Goal: Communication & Community: Answer question/provide support

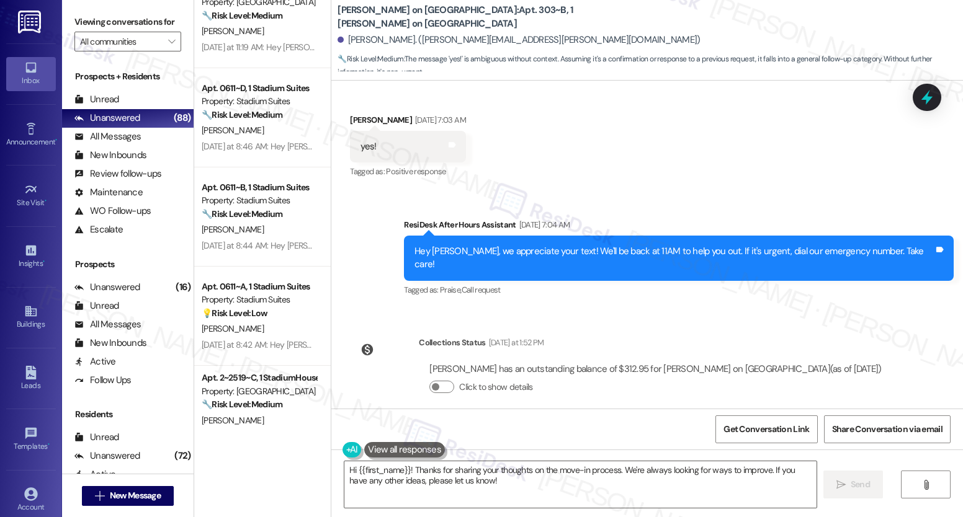
scroll to position [3979, 0]
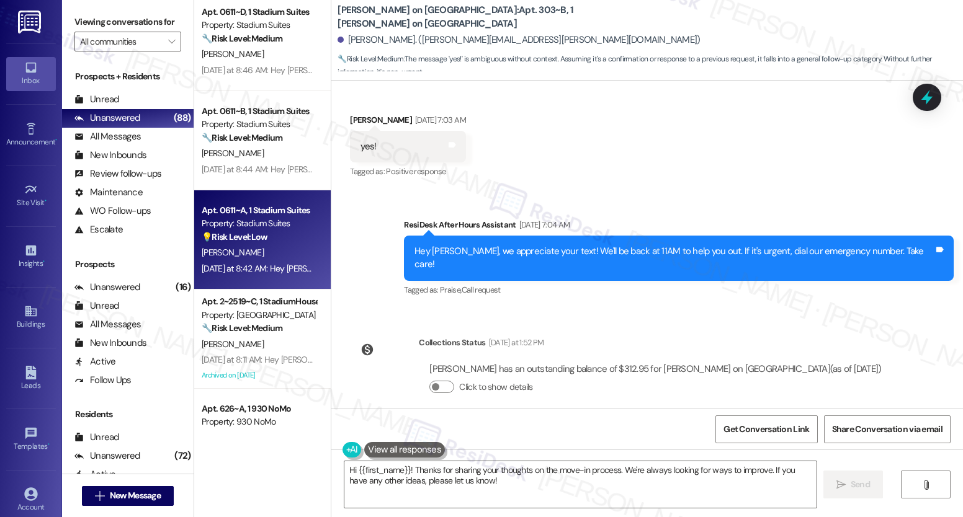
click at [256, 229] on div "Property: Stadium Suites" at bounding box center [259, 223] width 115 height 13
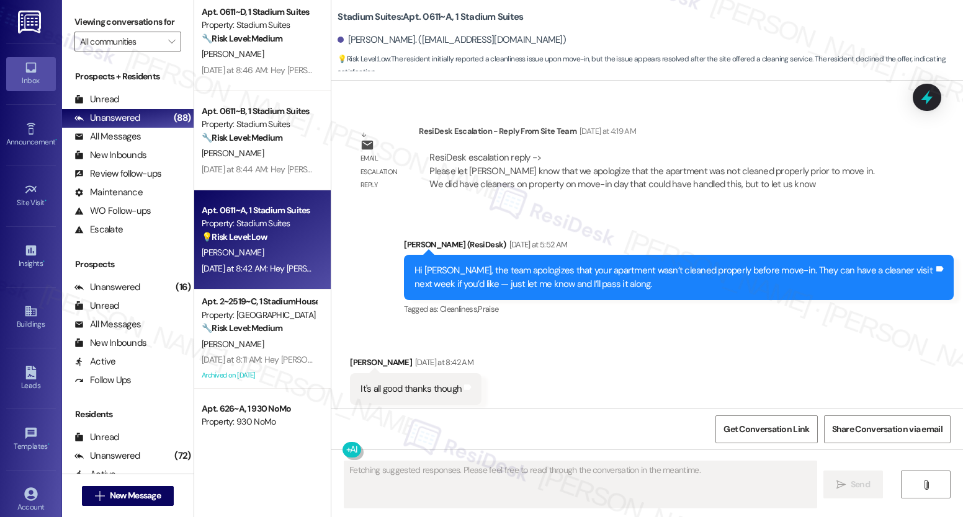
scroll to position [609, 0]
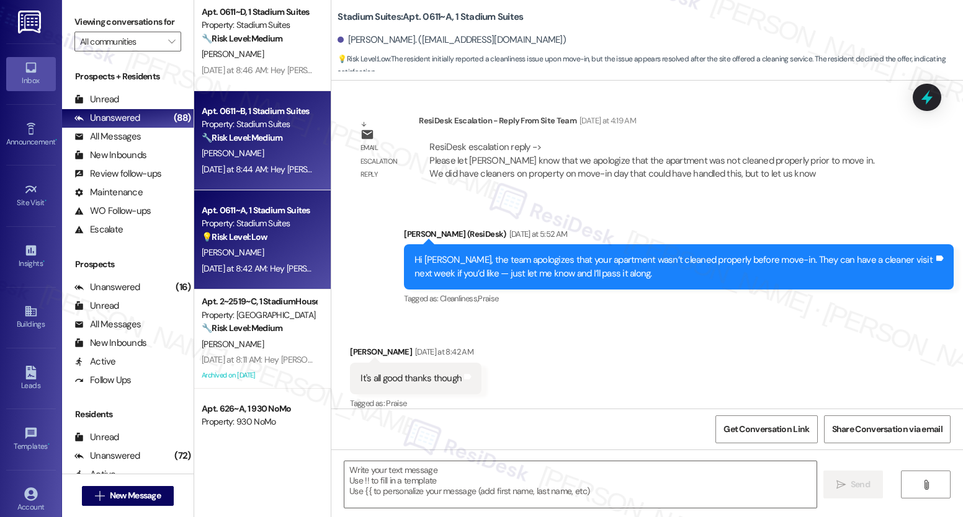
click at [251, 132] on strong "🔧 Risk Level: Medium" at bounding box center [242, 137] width 81 height 11
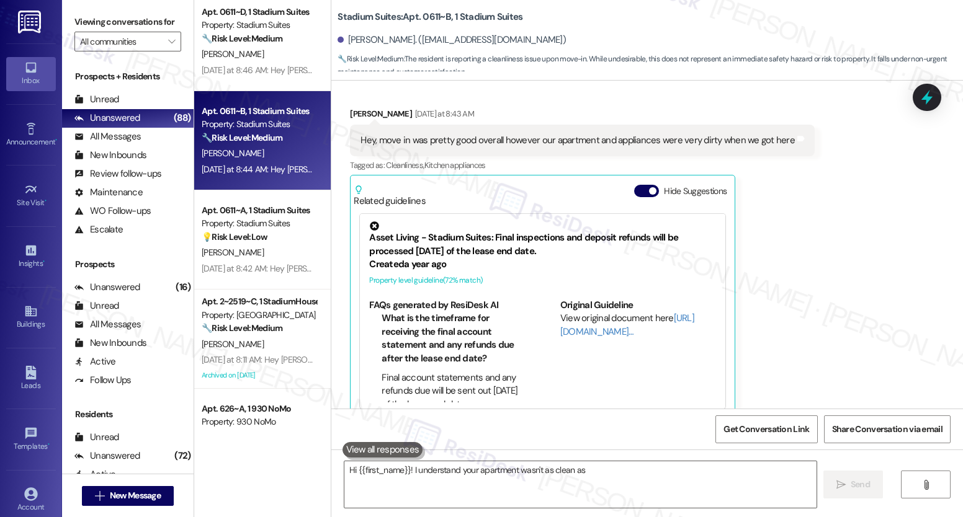
scroll to position [246, 0]
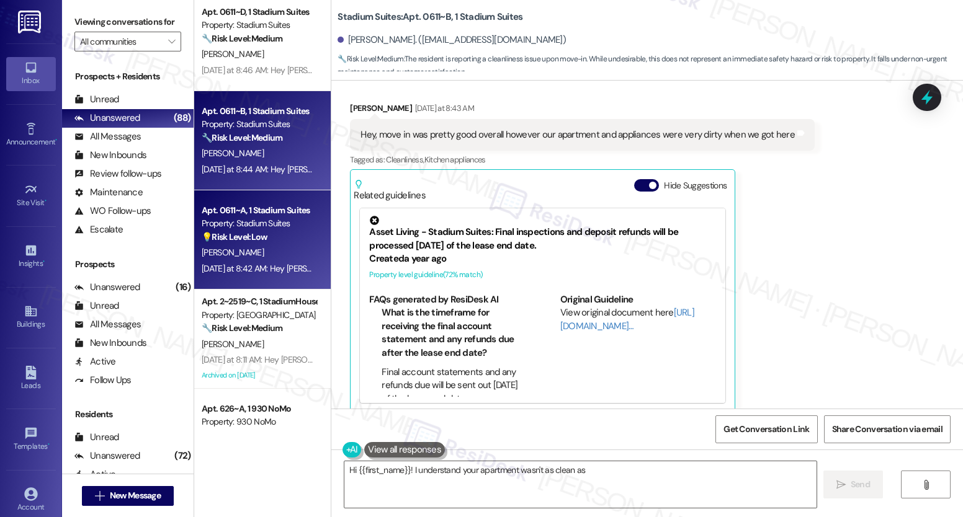
click at [254, 225] on div "Property: Stadium Suites" at bounding box center [259, 223] width 115 height 13
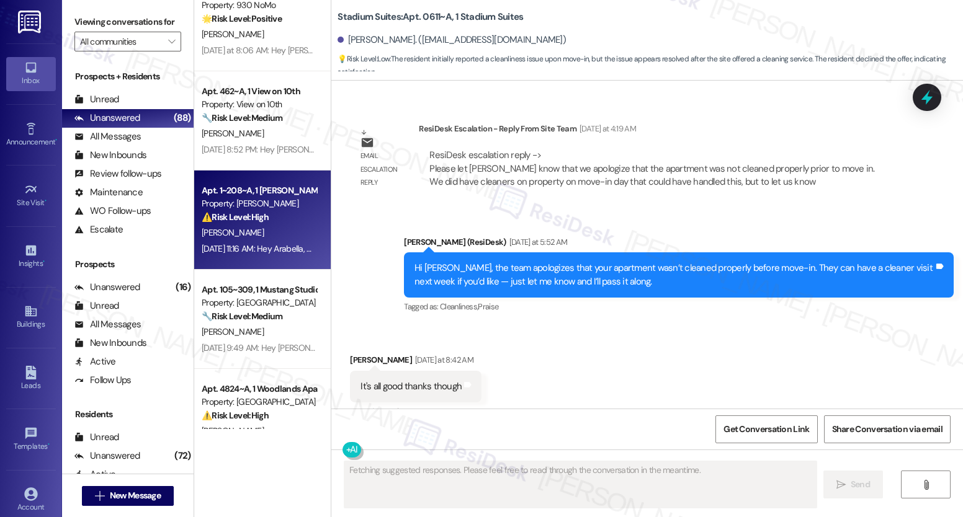
scroll to position [609, 0]
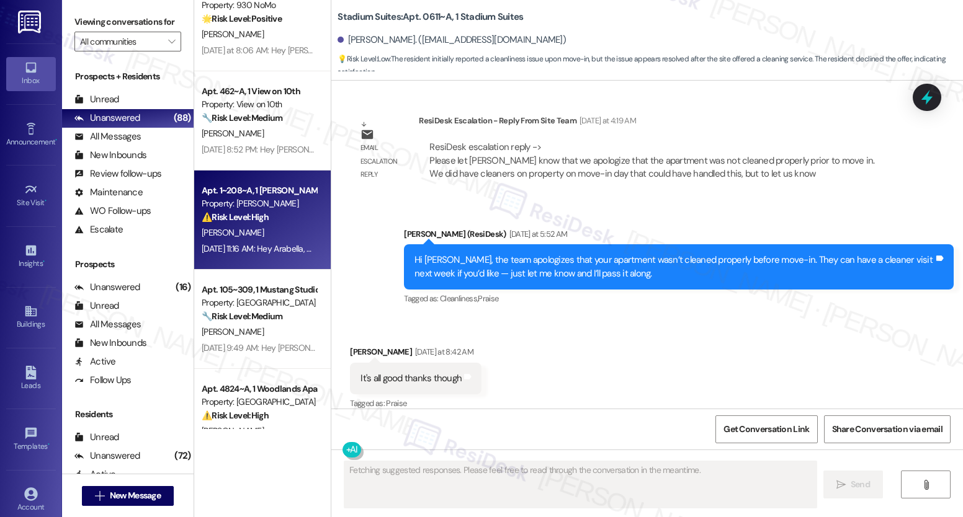
click at [223, 179] on div "Apt. 1~208~A, 1 [PERSON_NAME] Property: [PERSON_NAME] ⚠️ Risk Level: High The r…" at bounding box center [262, 220] width 136 height 99
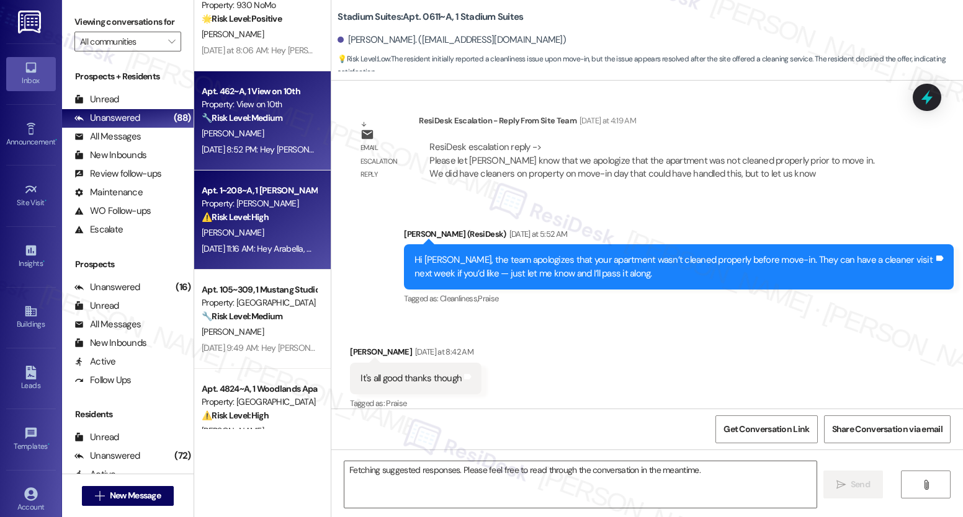
click at [236, 147] on div "[DATE] 8:52 PM: Hey [PERSON_NAME], we appreciate your text! We'll be back at 11…" at bounding box center [476, 149] width 549 height 11
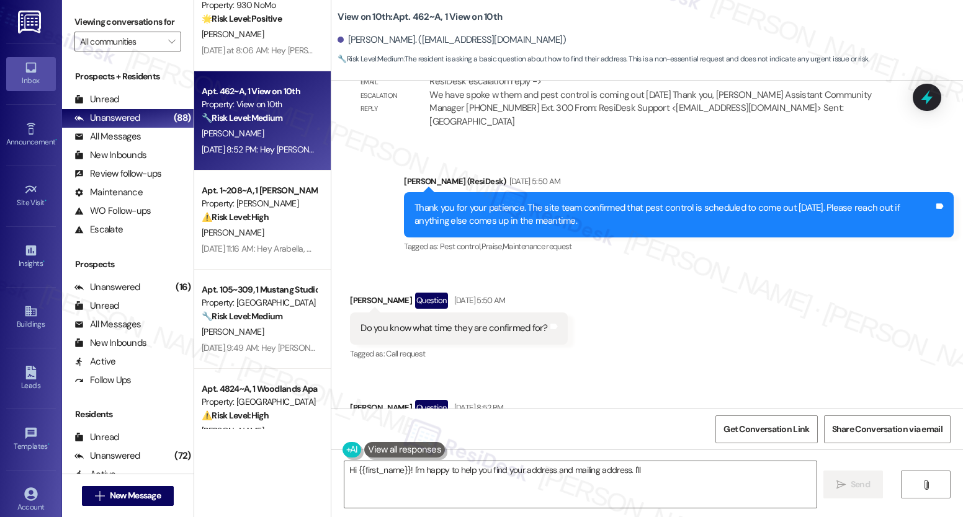
scroll to position [2050, 0]
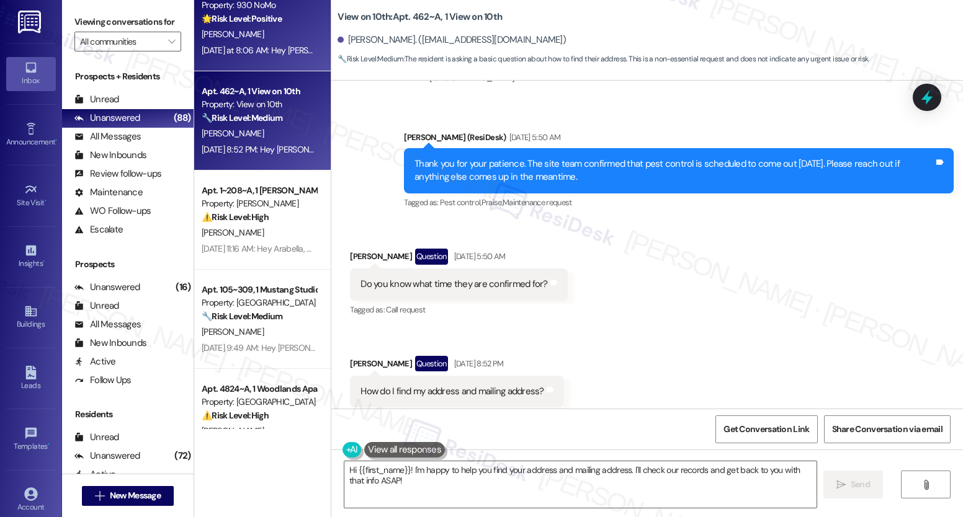
click at [232, 54] on div "[DATE] at 8:06 AM: Hey [PERSON_NAME], we appreciate your text! We'll be back at…" at bounding box center [482, 50] width 560 height 11
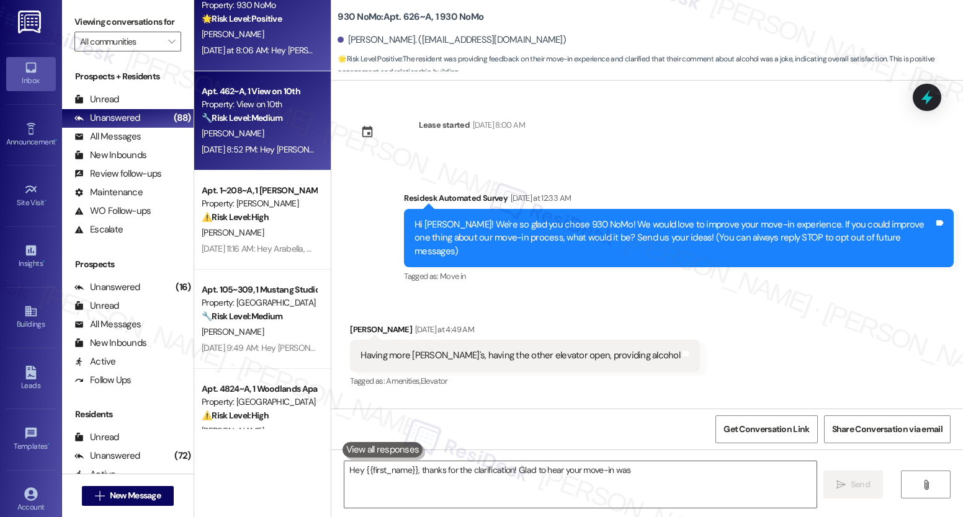
click at [285, 135] on div "[PERSON_NAME]" at bounding box center [258, 134] width 117 height 16
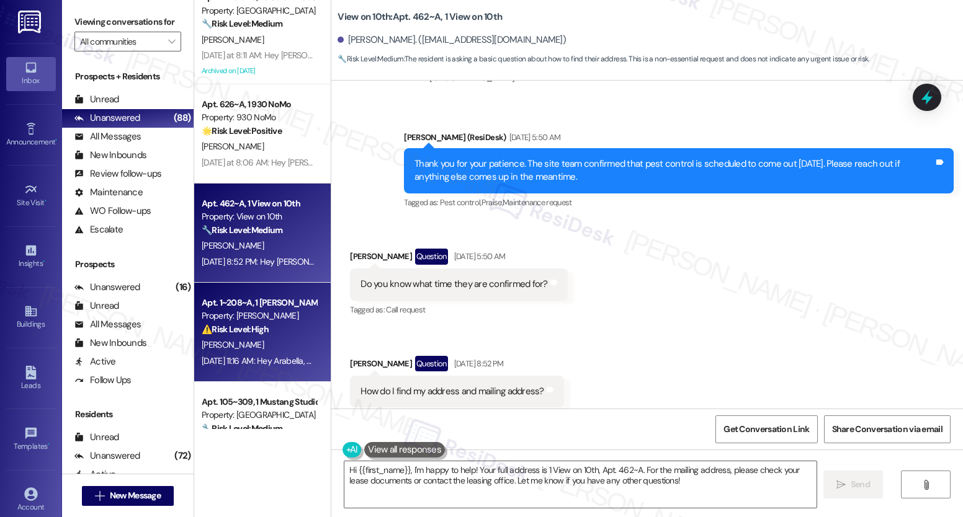
scroll to position [4146, 0]
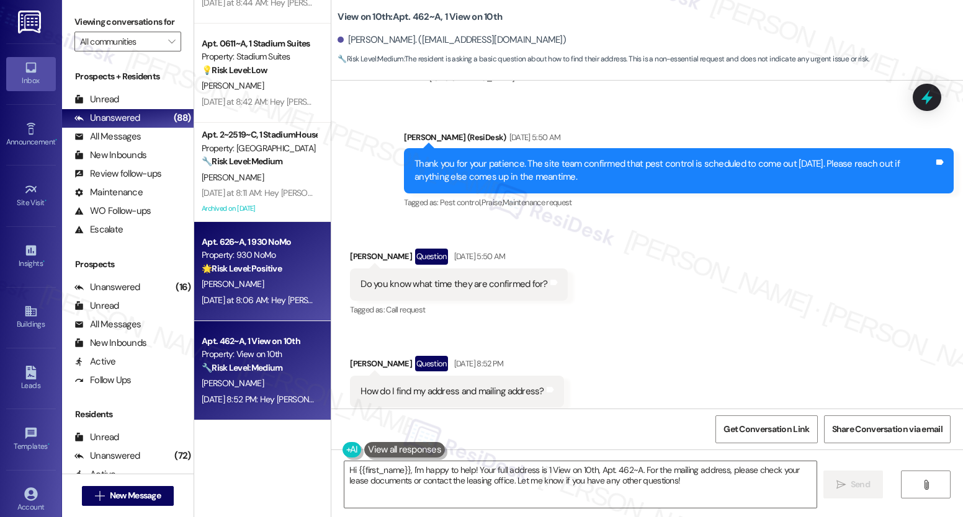
click at [272, 291] on div "[PERSON_NAME]" at bounding box center [258, 285] width 117 height 16
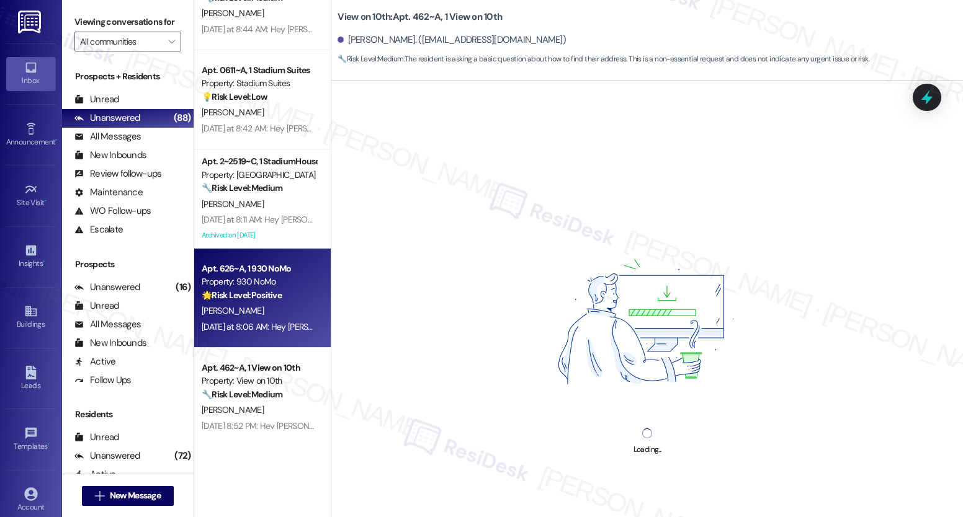
scroll to position [4032, 0]
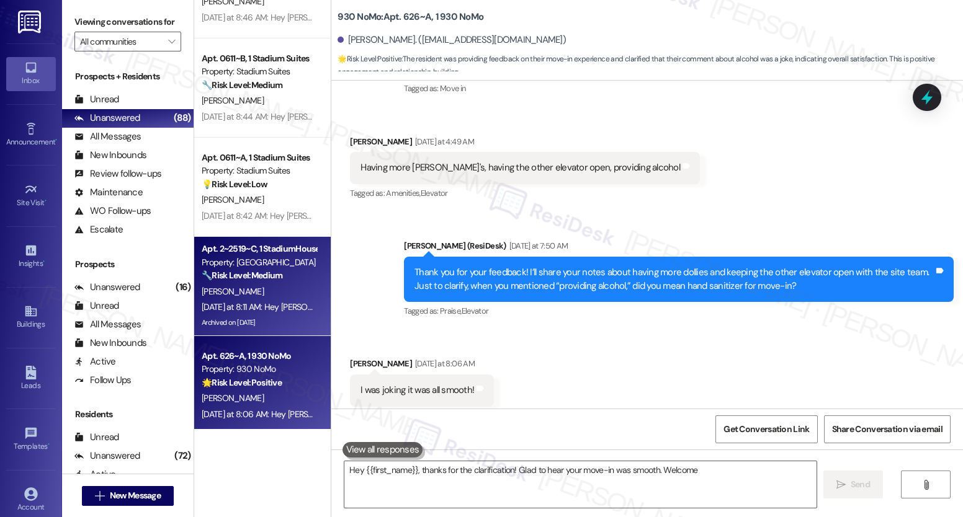
click at [264, 282] on div "Apt. 2~2519~C, 1 StadiumHouse Property: Stadium House 🔧 Risk Level: Medium The …" at bounding box center [258, 262] width 117 height 42
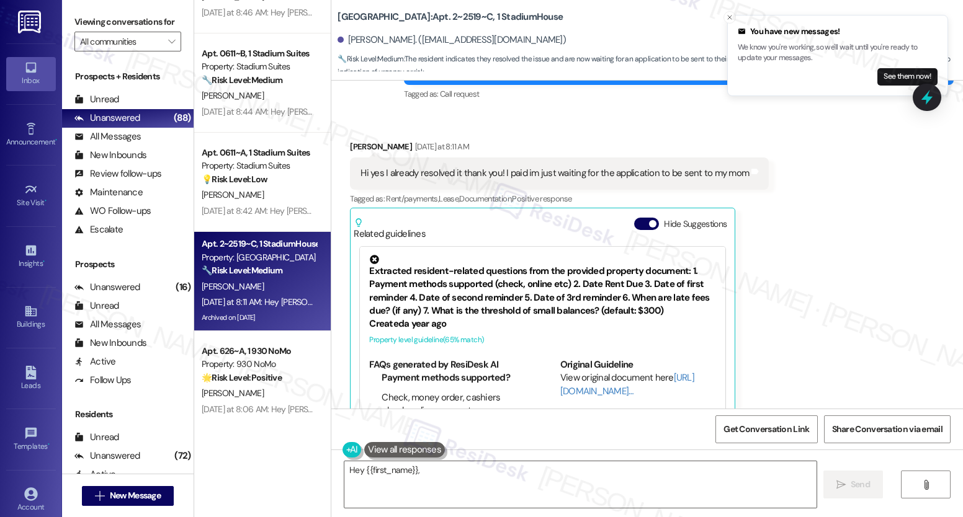
scroll to position [4278, 0]
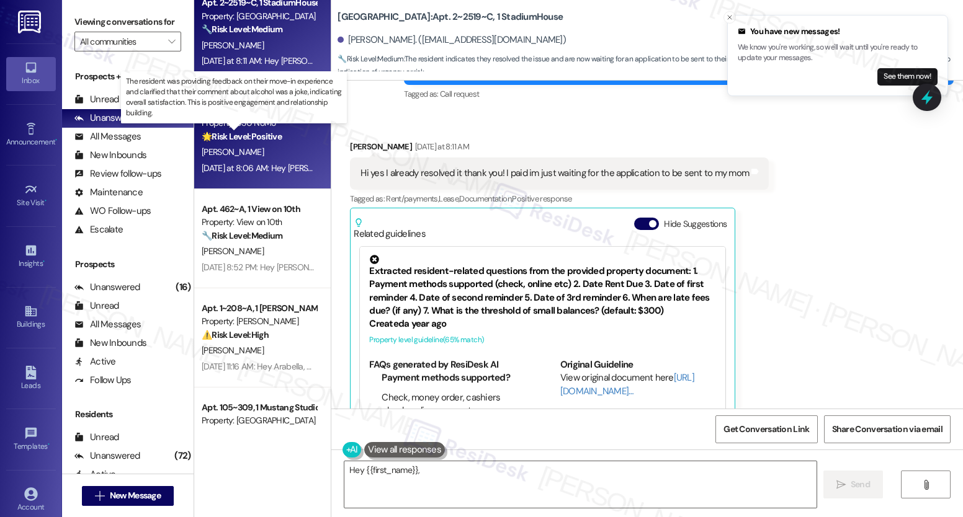
click at [253, 141] on strong "🌟 Risk Level: Positive" at bounding box center [242, 136] width 80 height 11
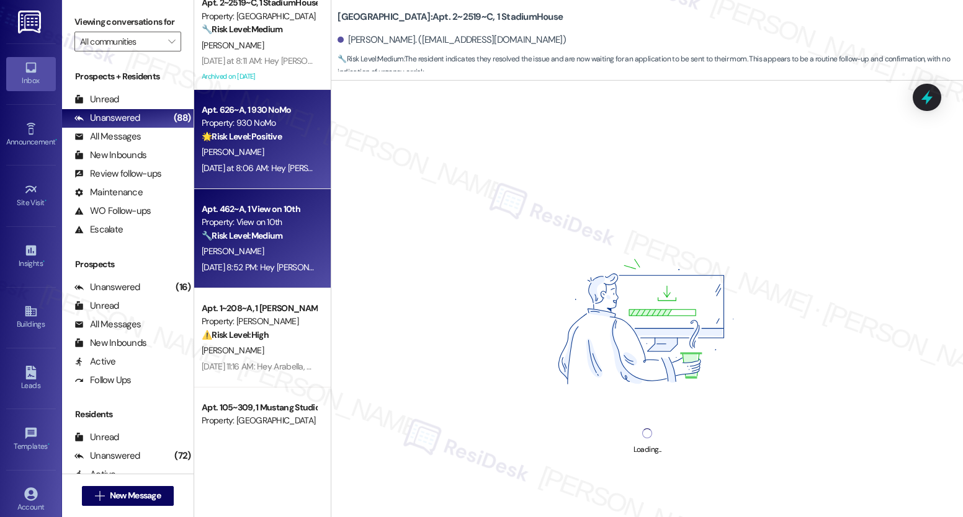
click at [250, 282] on div "Apt. 462~A, 1 View on 10th Property: View on 10th 🔧 Risk Level: Medium The resi…" at bounding box center [262, 238] width 136 height 99
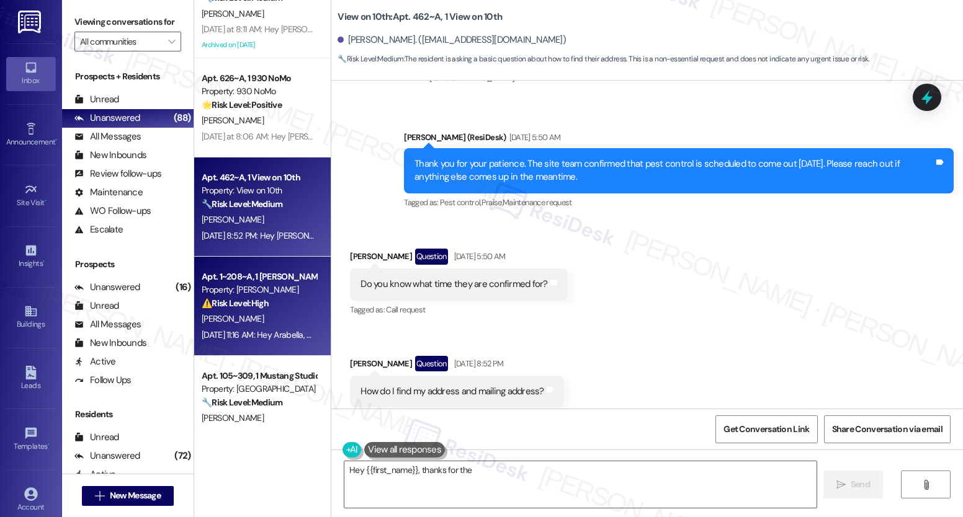
scroll to position [4388, 0]
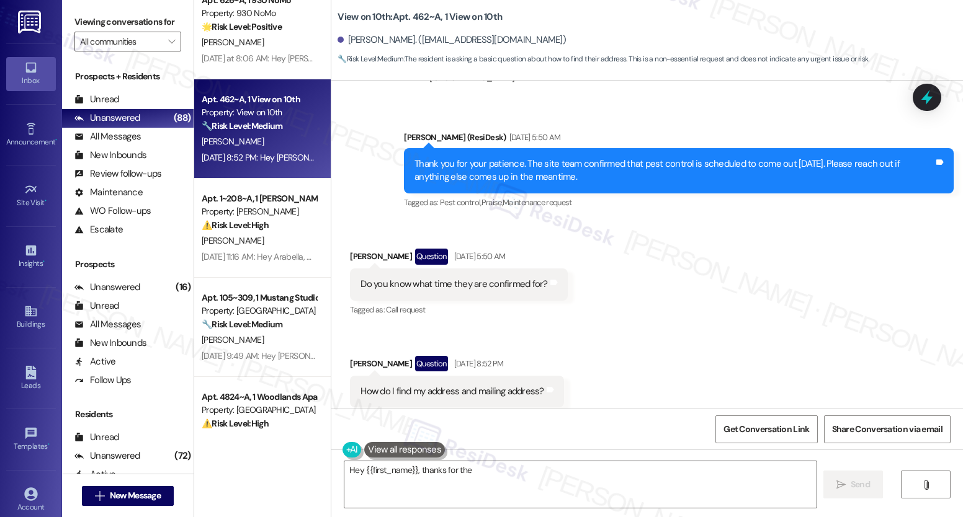
click at [284, 235] on div "[PERSON_NAME]" at bounding box center [258, 241] width 117 height 16
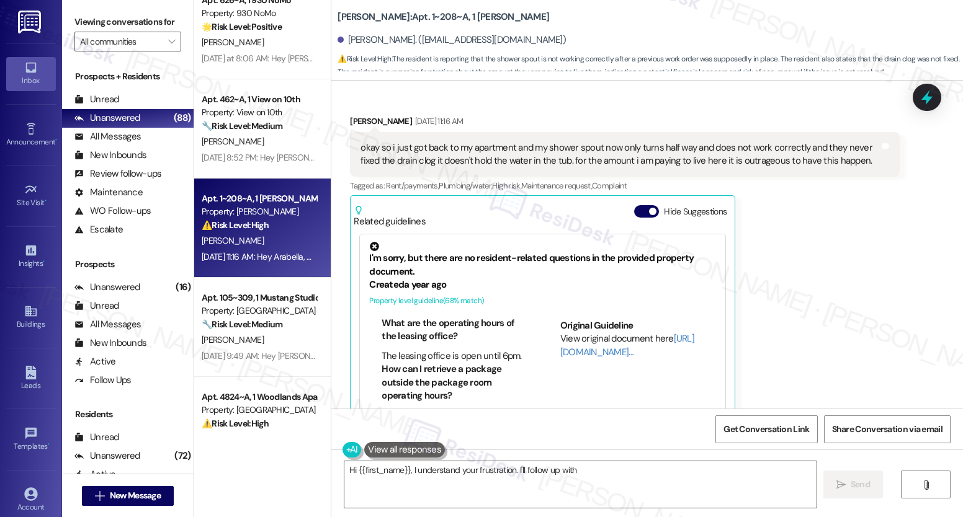
scroll to position [147, 0]
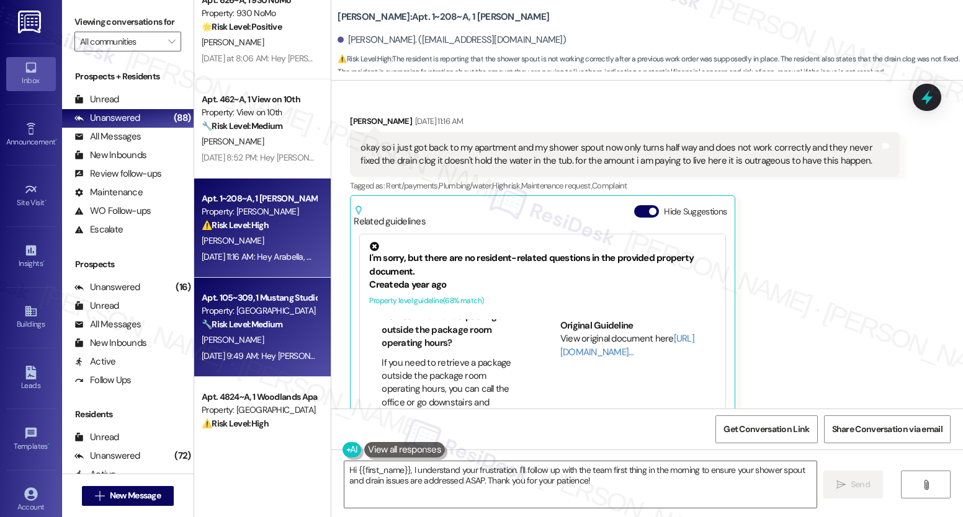
click at [246, 300] on div "Apt. 105~309, 1 Mustang Studios" at bounding box center [259, 298] width 115 height 13
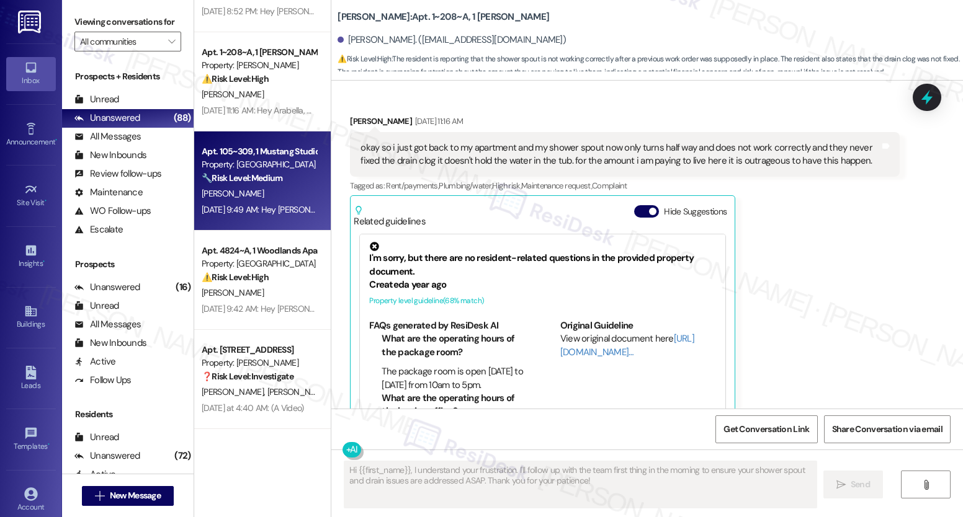
scroll to position [666, 0]
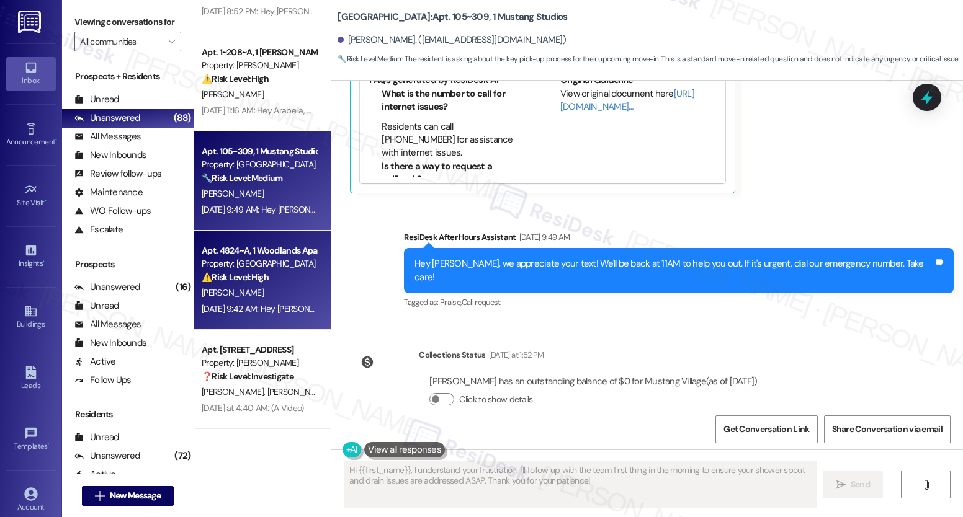
click at [257, 272] on strong "⚠️ Risk Level: High" at bounding box center [235, 277] width 67 height 11
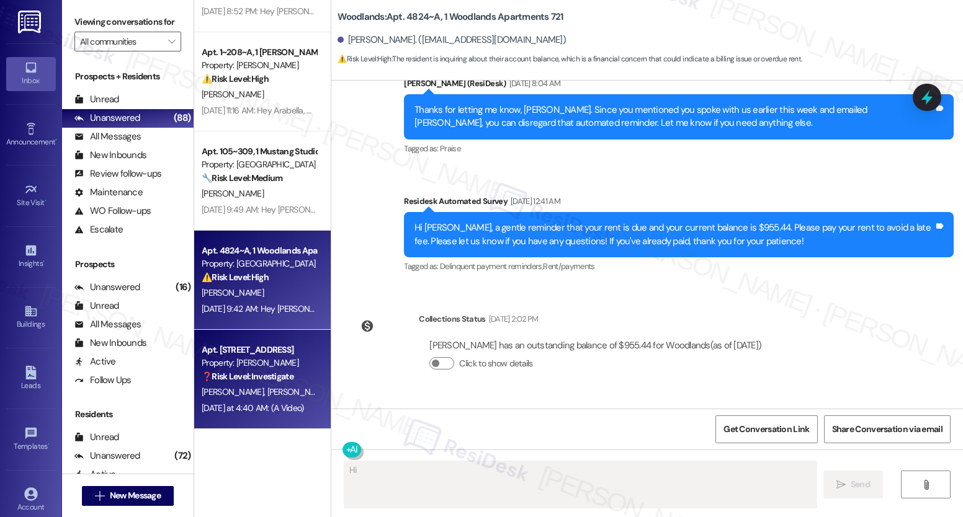
scroll to position [6212, 0]
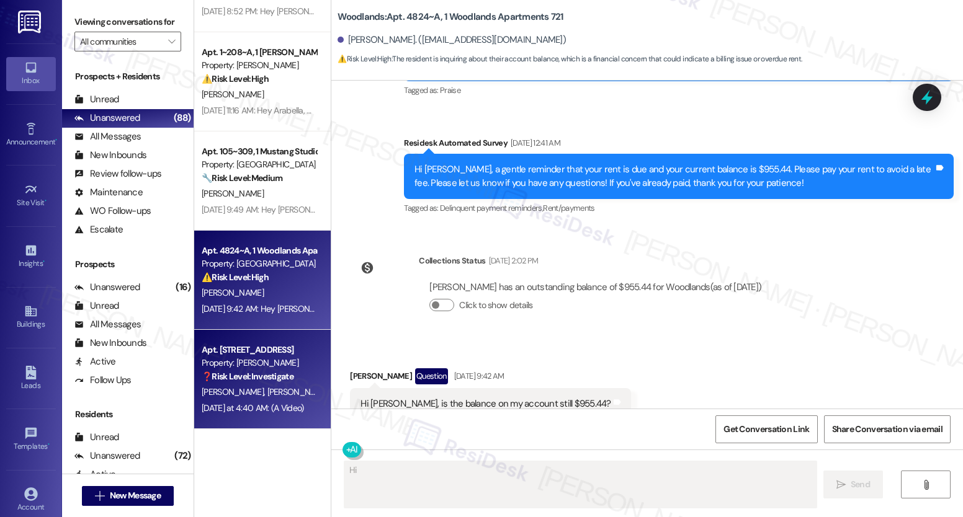
click at [287, 383] on div "Apt. 13205, [STREET_ADDRESS] Property: Brea Frisco ❓ Risk Level: Investigate No…" at bounding box center [262, 379] width 136 height 99
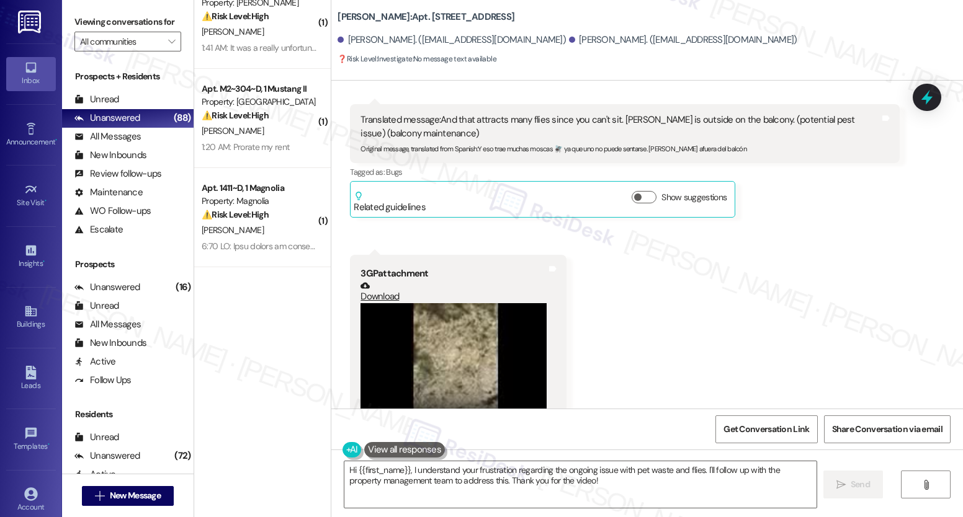
scroll to position [0, 0]
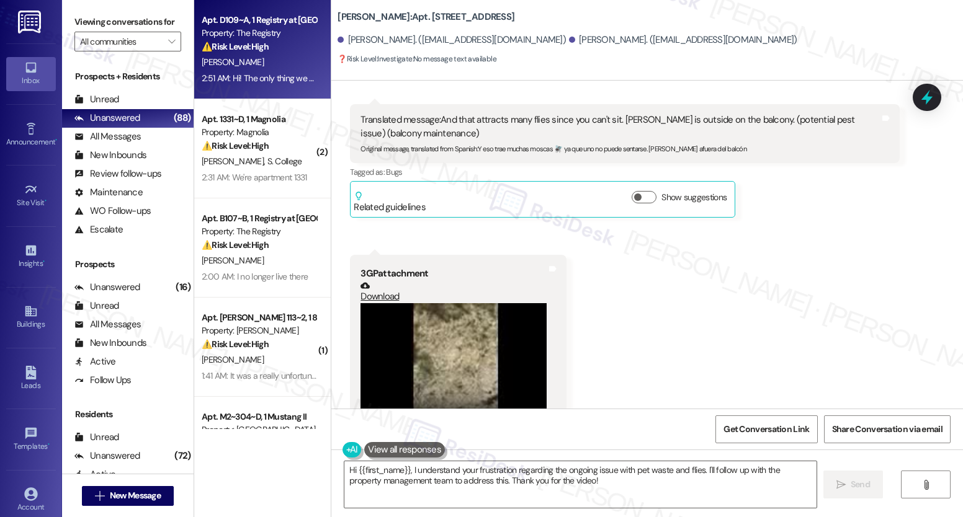
click at [262, 47] on div "⚠️ Risk Level: High The resident reports unsanitary conditions including strong…" at bounding box center [259, 46] width 115 height 13
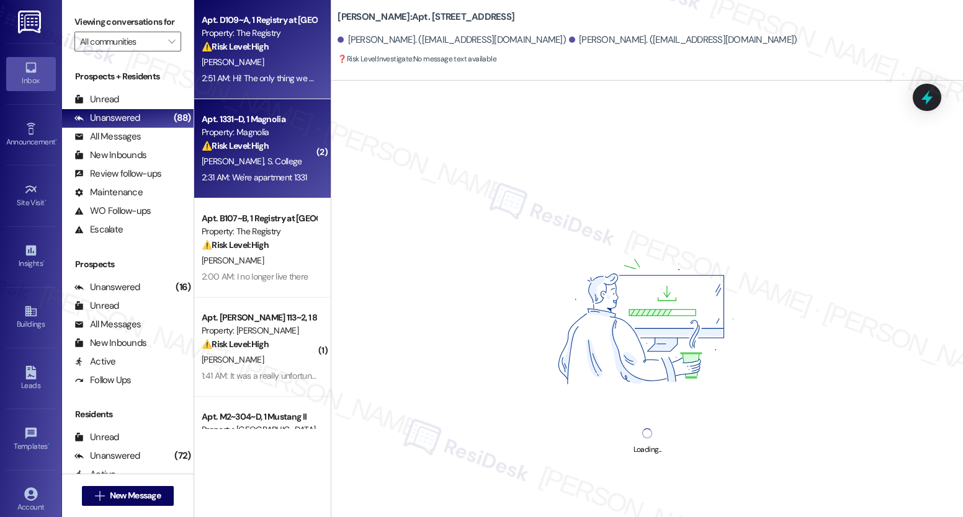
click at [269, 172] on div "2:31 AM: We're apartment 1331 2:31 AM: We're apartment 1331" at bounding box center [254, 177] width 105 height 11
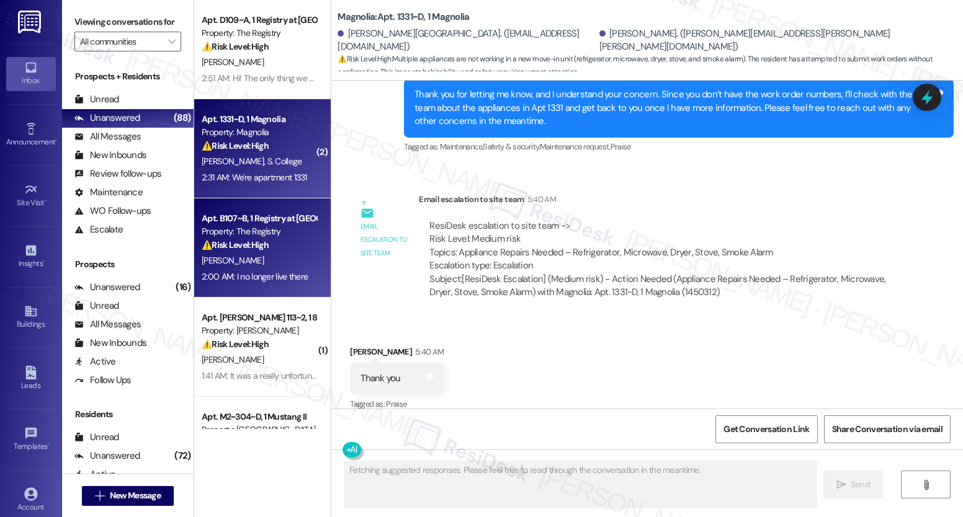
scroll to position [743, 0]
click at [244, 231] on div "Property: The Registry" at bounding box center [259, 231] width 115 height 13
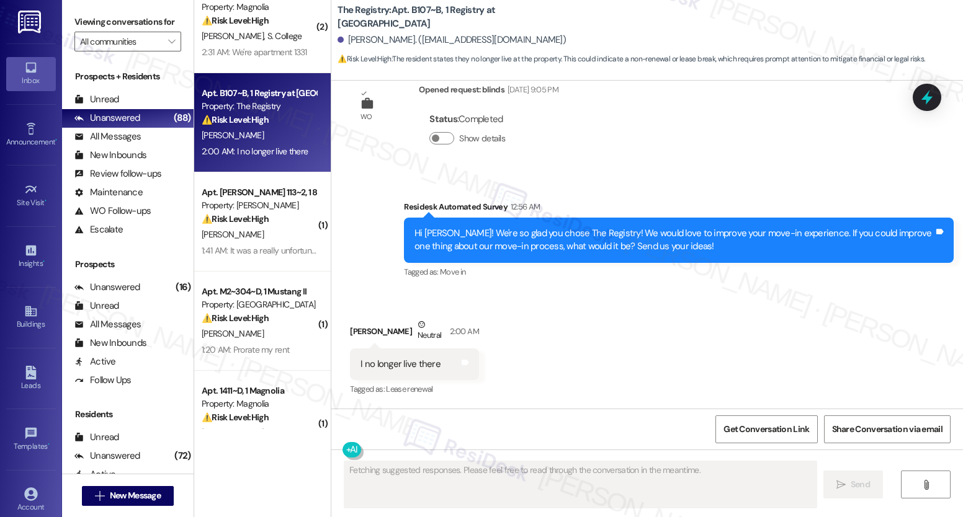
scroll to position [264, 0]
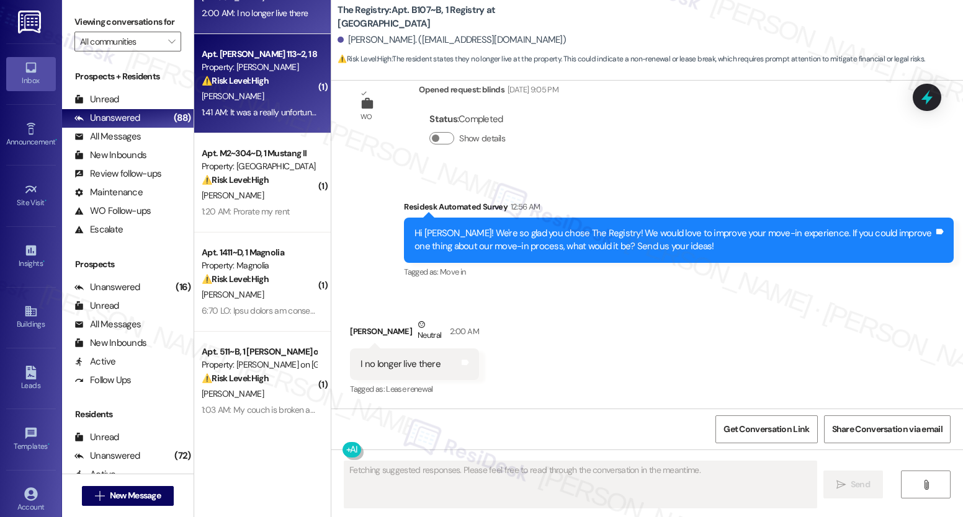
click at [249, 107] on div "1:41 AM: It was a really unfortunate experience. Management and corporate are s…" at bounding box center [688, 112] width 972 height 11
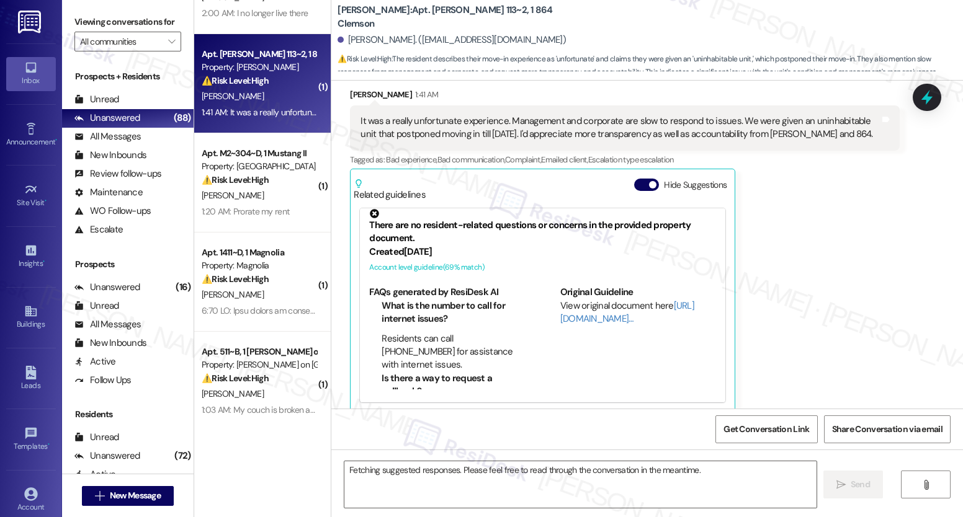
scroll to position [7, 0]
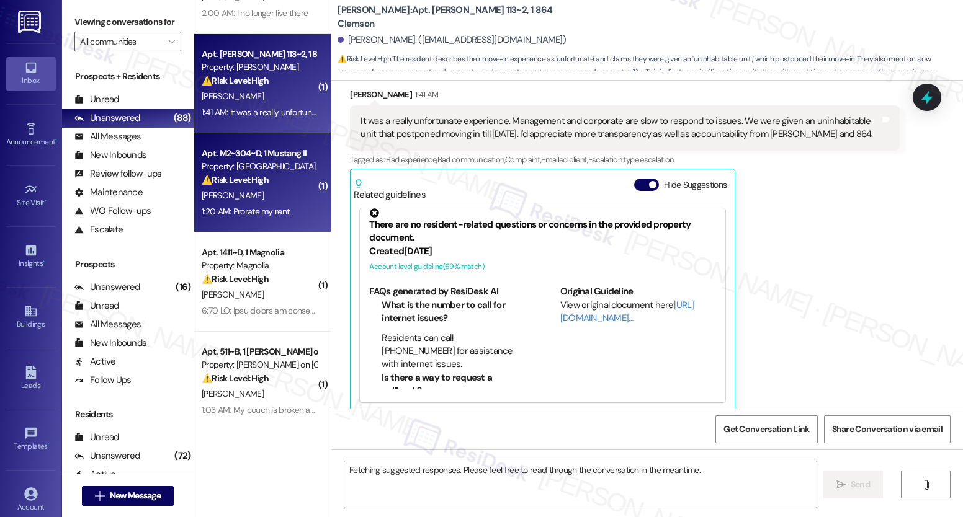
click at [286, 194] on div "[PERSON_NAME]" at bounding box center [258, 196] width 117 height 16
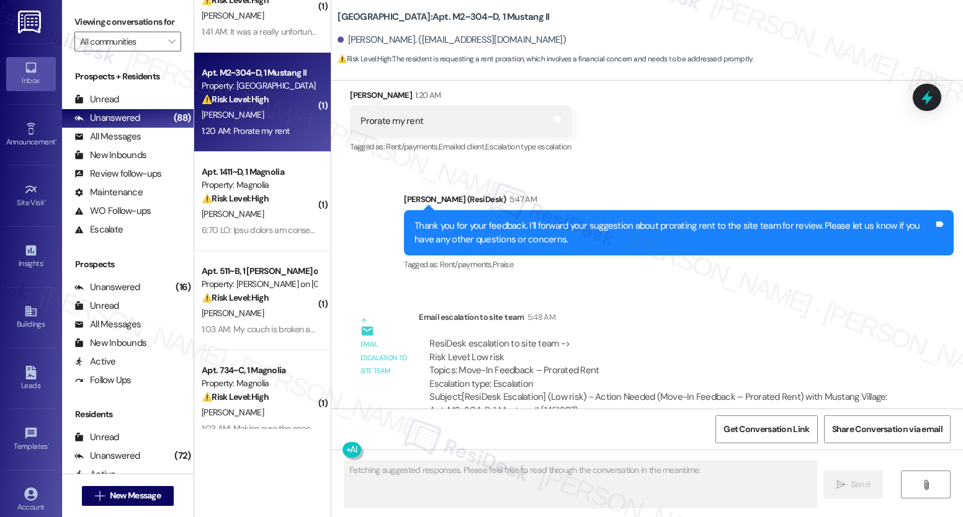
scroll to position [422, 0]
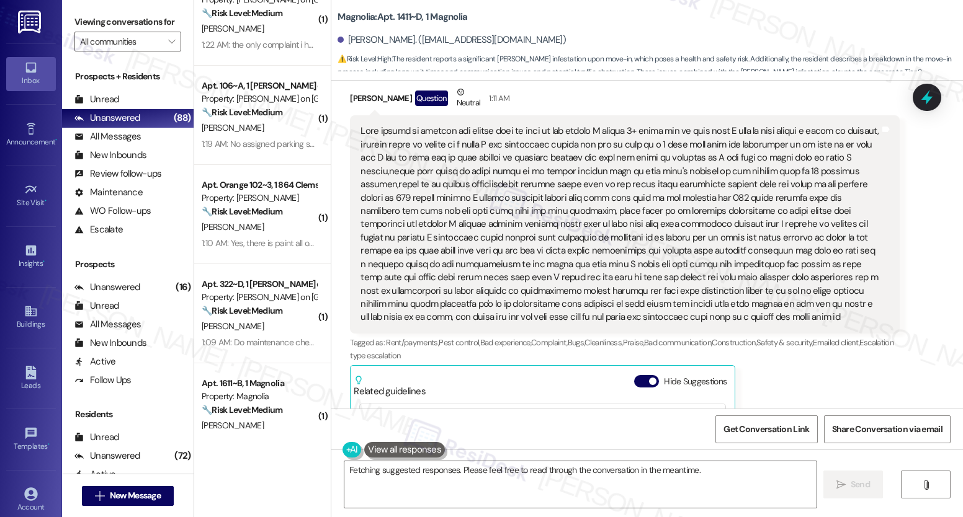
scroll to position [1035, 0]
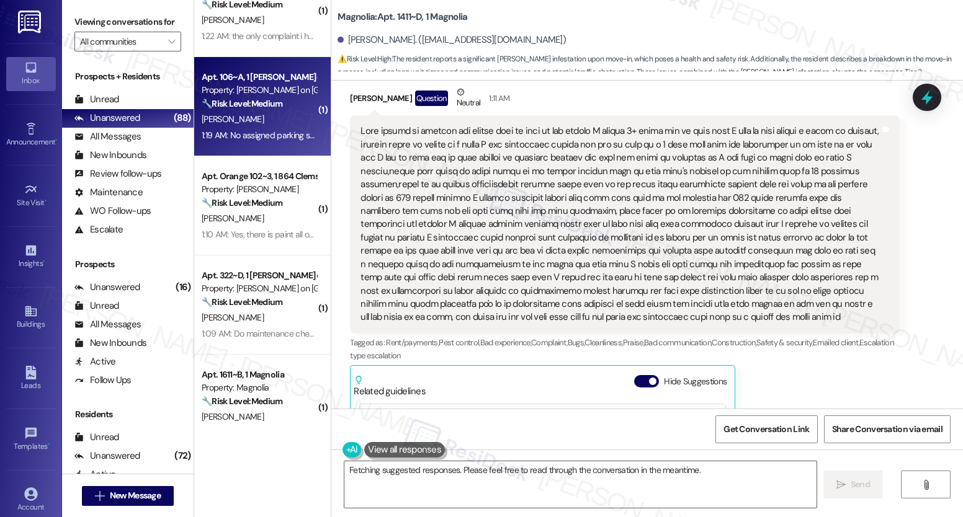
click at [290, 139] on div "1:19 AM: No assigned parking spots 1:19 AM: No assigned parking spots" at bounding box center [264, 135] width 124 height 11
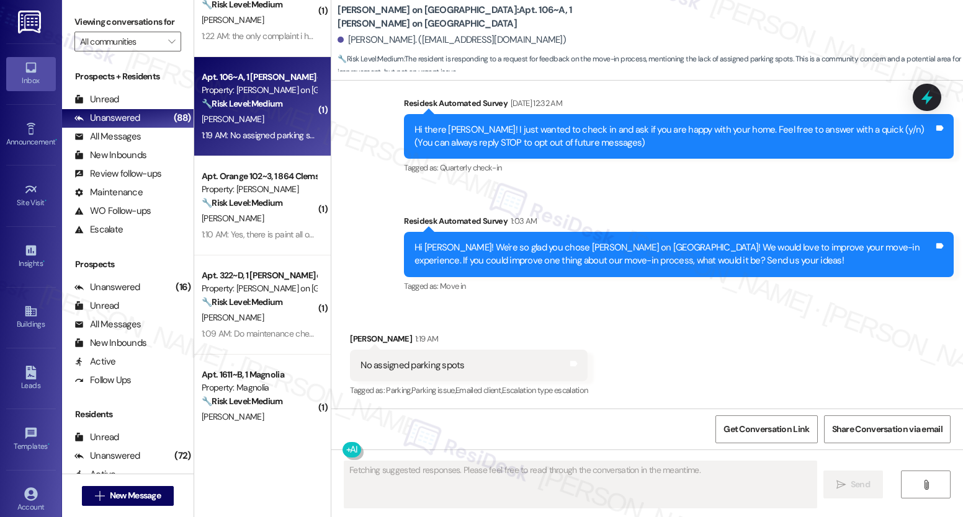
scroll to position [210, 0]
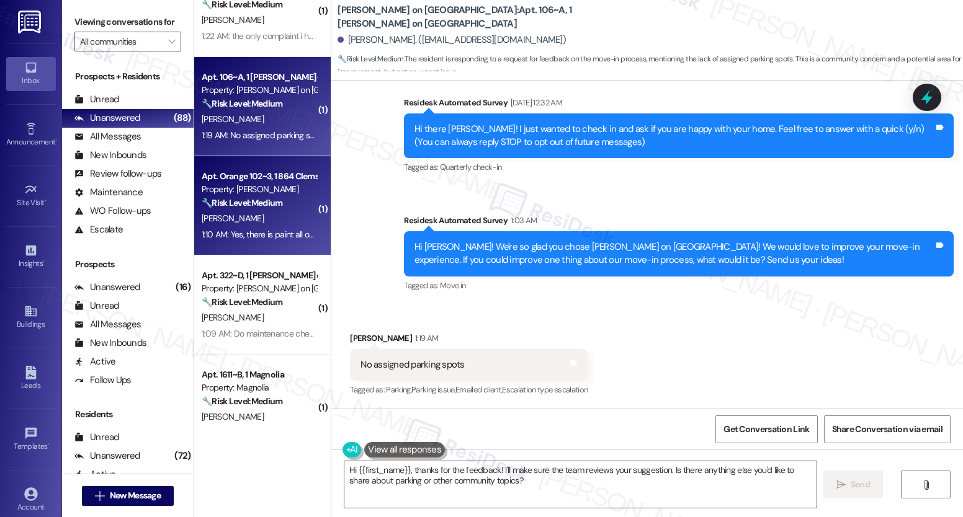
click at [249, 201] on strong "🔧 Risk Level: Medium" at bounding box center [242, 202] width 81 height 11
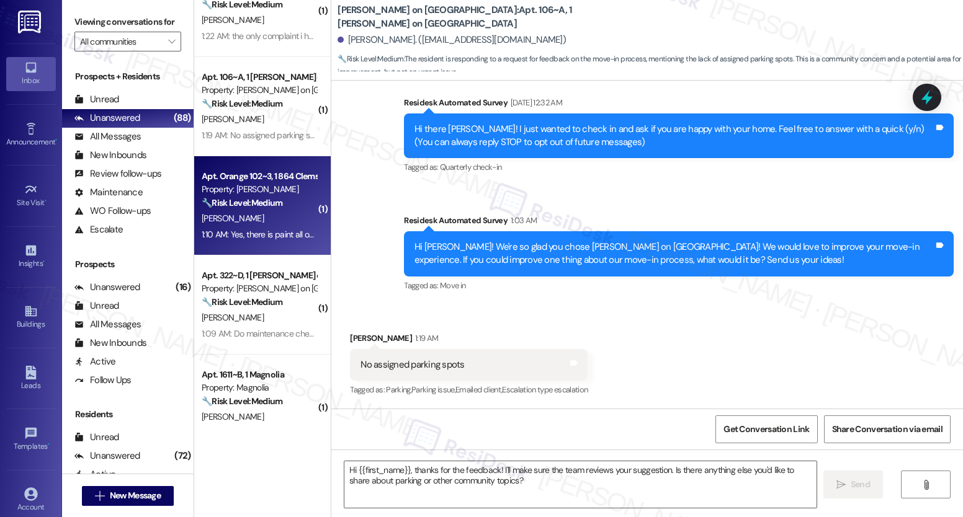
scroll to position [1456, 0]
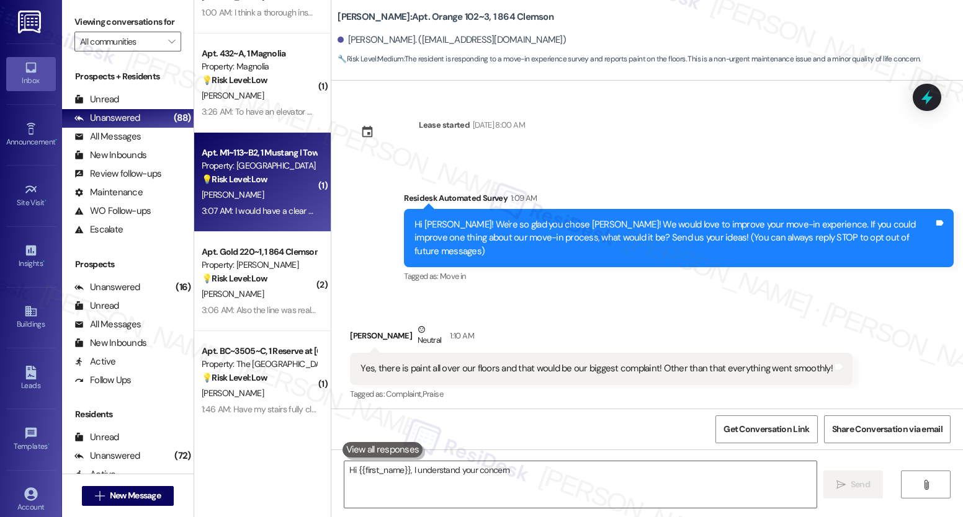
click at [269, 181] on div "💡 Risk Level: Low The resident is providing feedback on the move-in process, wh…" at bounding box center [259, 179] width 115 height 13
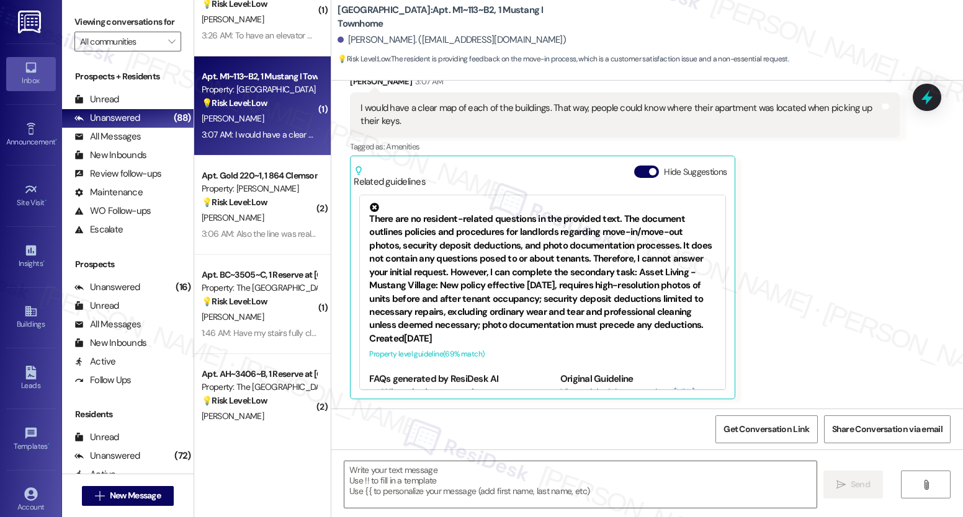
scroll to position [1545, 0]
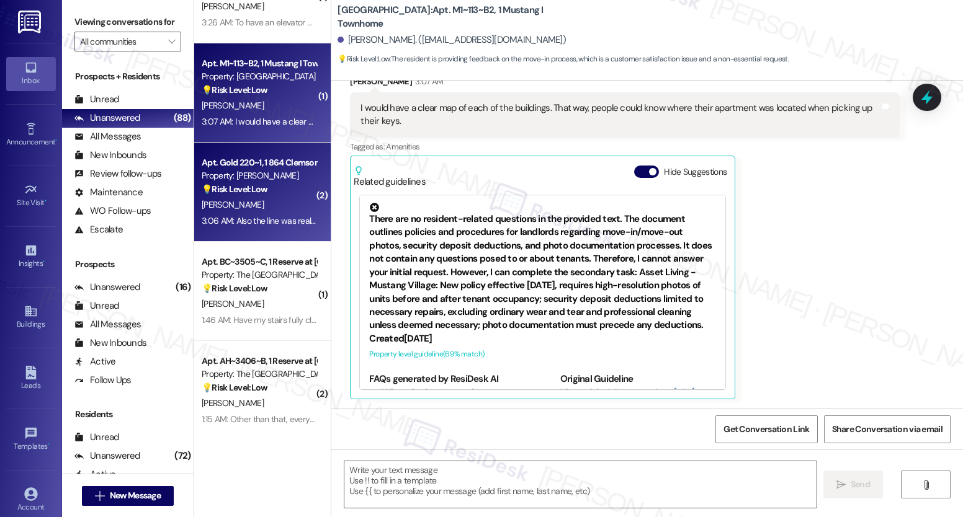
click at [269, 181] on div "Property: [PERSON_NAME]" at bounding box center [259, 175] width 115 height 13
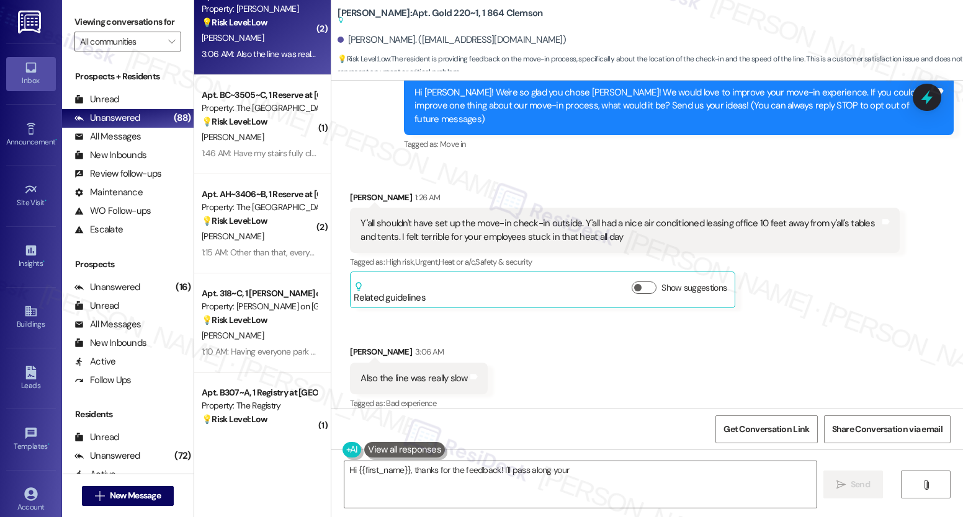
scroll to position [1811, 0]
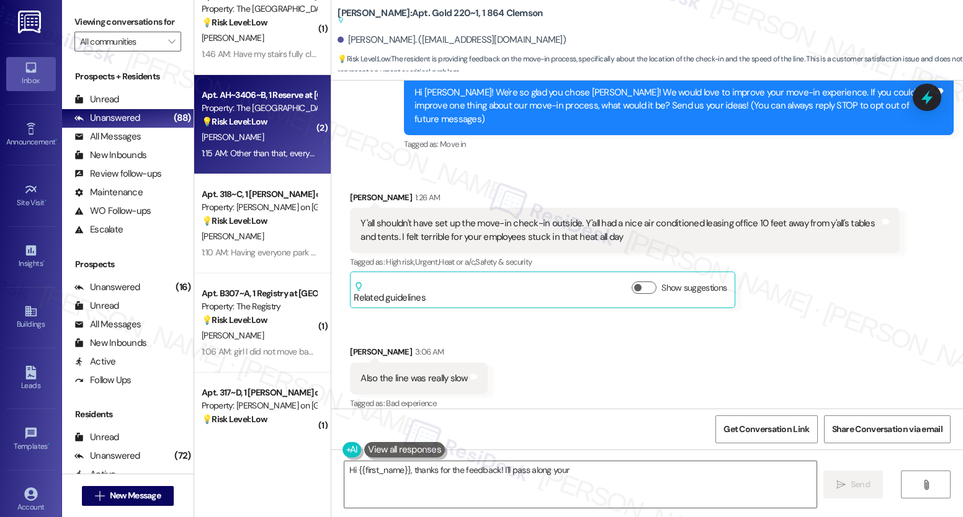
click at [243, 171] on div "Apt. AH~3406~B, 1 Reserve at [GEOGRAPHIC_DATA] Property: The Reserve College St…" at bounding box center [262, 124] width 136 height 99
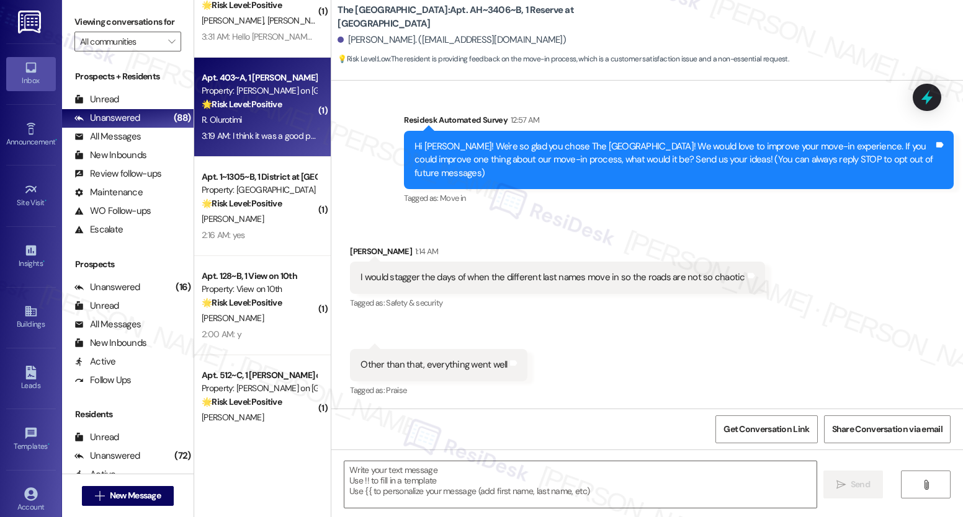
scroll to position [2921, 0]
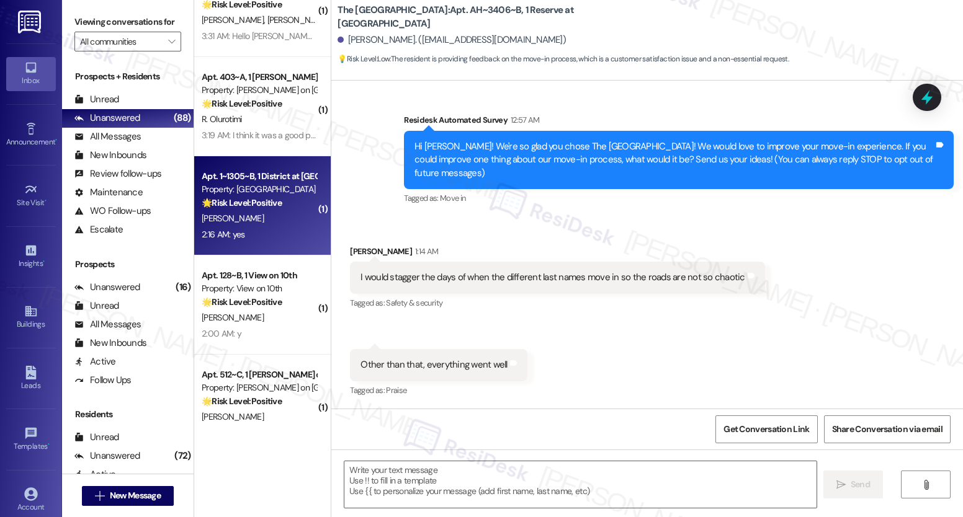
click at [233, 197] on strong "🌟 Risk Level: Positive" at bounding box center [242, 202] width 80 height 11
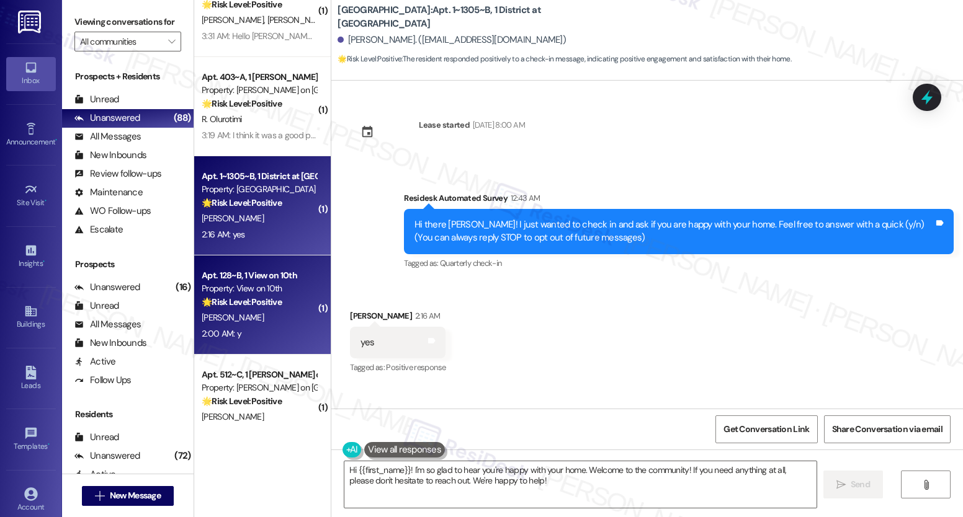
click at [219, 271] on div "Apt. 128~B, 1 View on 10th" at bounding box center [259, 275] width 115 height 13
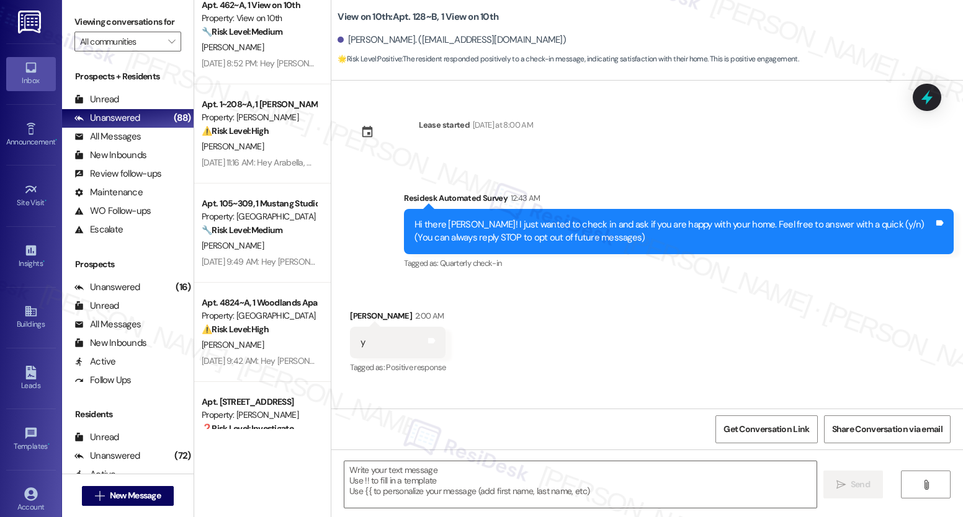
scroll to position [4534, 0]
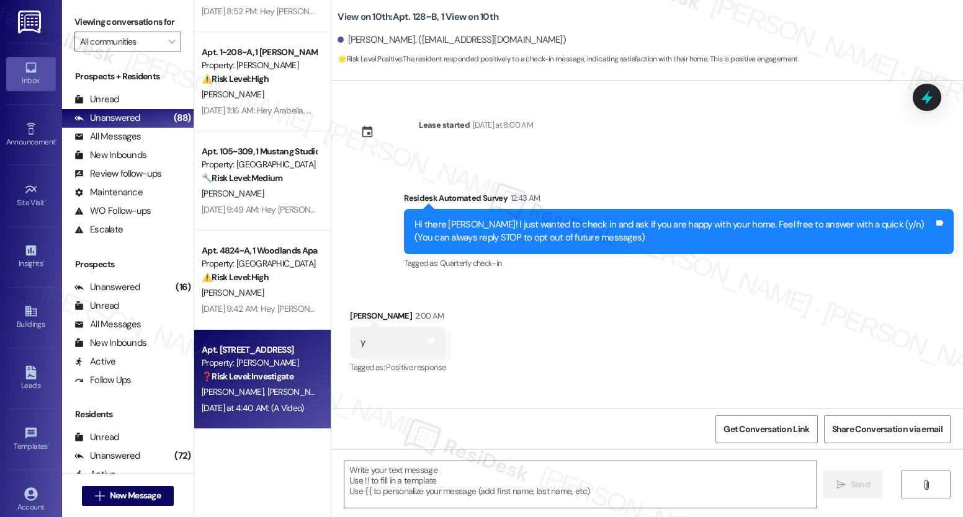
click at [249, 372] on strong "❓ Risk Level: Investigate" at bounding box center [248, 376] width 92 height 11
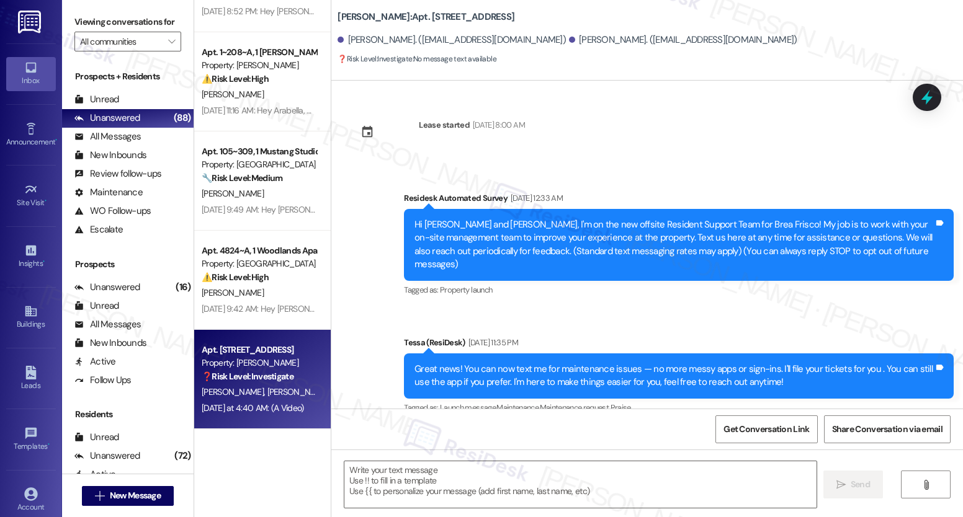
scroll to position [7249, 0]
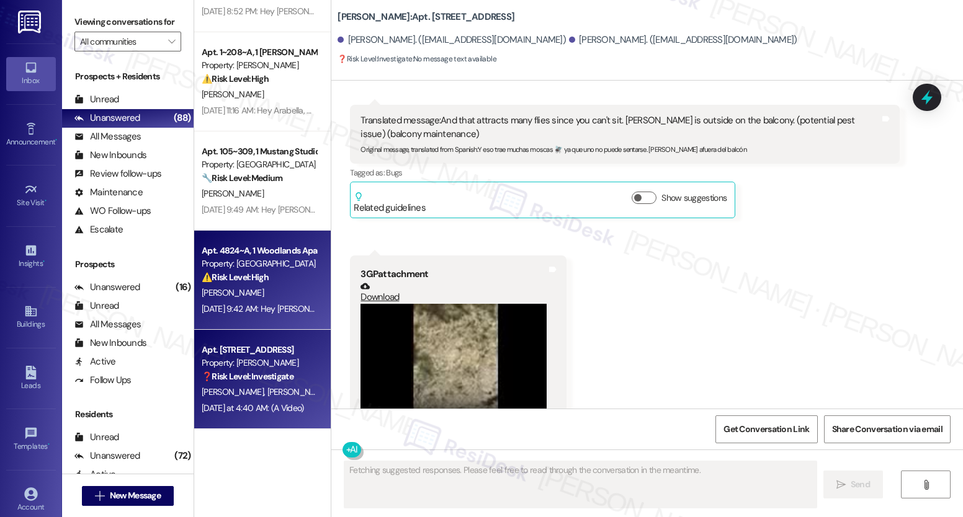
click at [238, 298] on div "[PERSON_NAME]" at bounding box center [258, 293] width 117 height 16
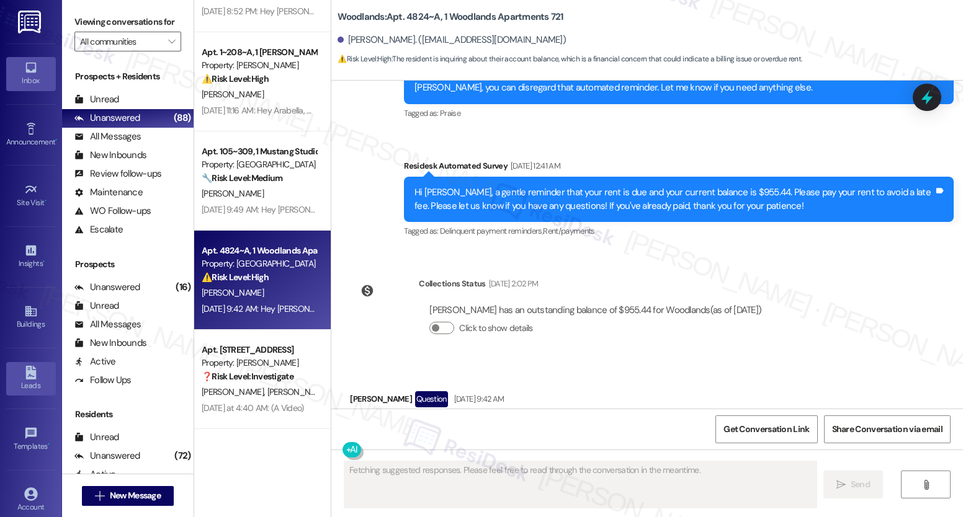
scroll to position [6212, 0]
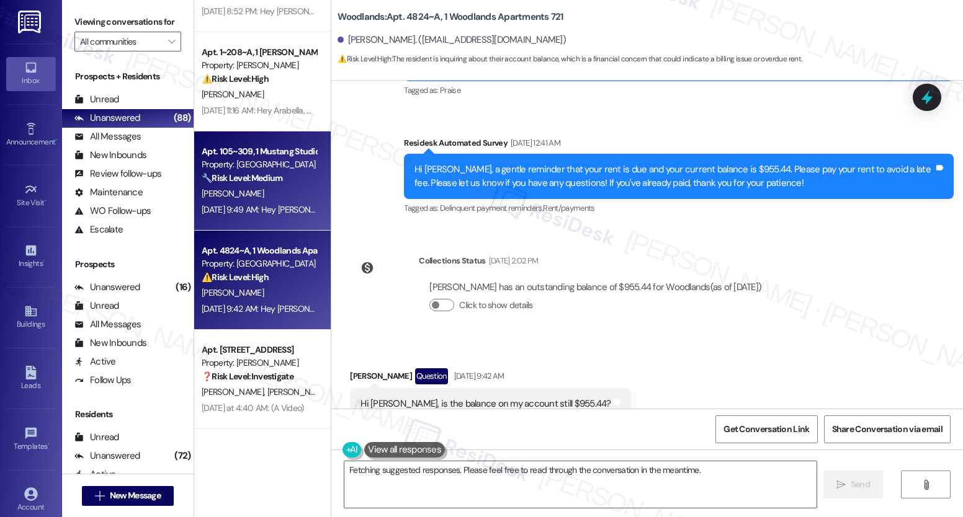
click at [262, 189] on div "[PERSON_NAME]" at bounding box center [258, 194] width 117 height 16
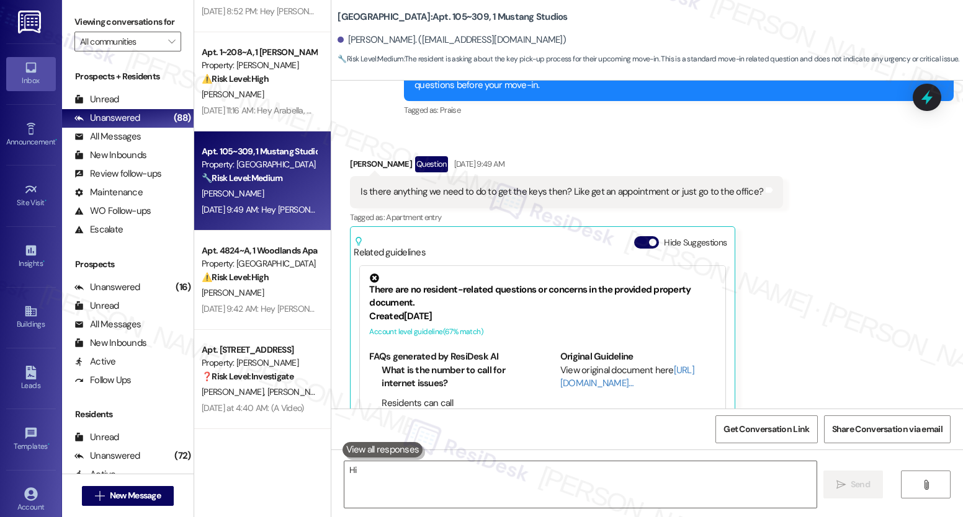
scroll to position [447, 0]
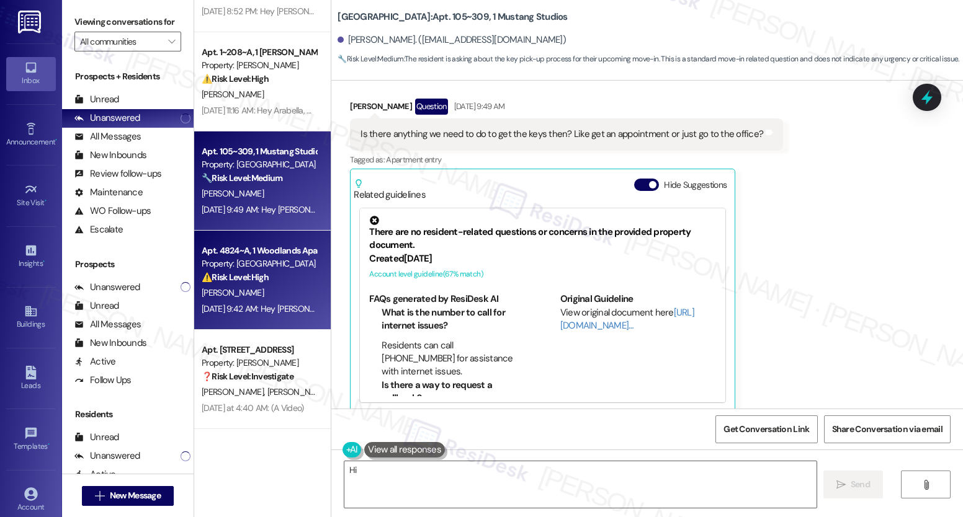
click at [282, 313] on div "[DATE] 9:42 AM: Hey [PERSON_NAME], we appreciate your text! We'll be back at 11…" at bounding box center [477, 308] width 550 height 11
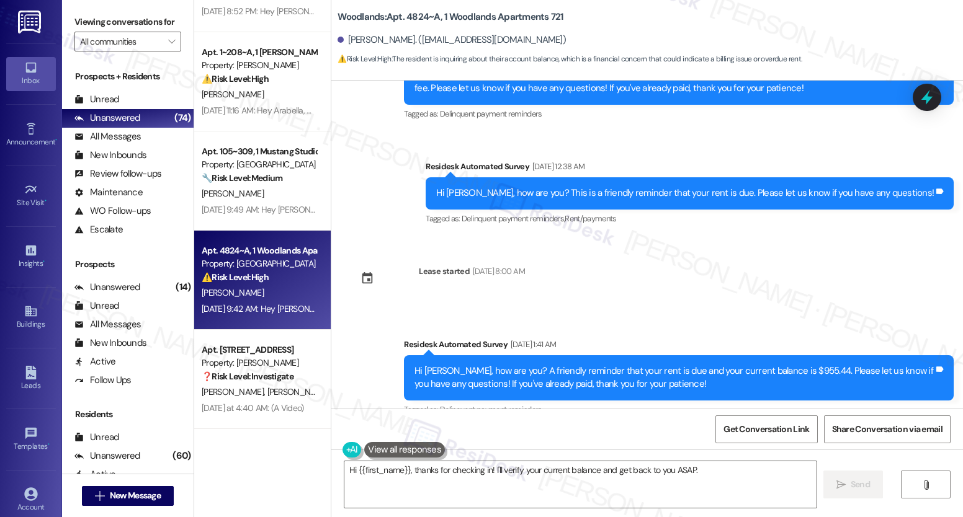
scroll to position [4551, 0]
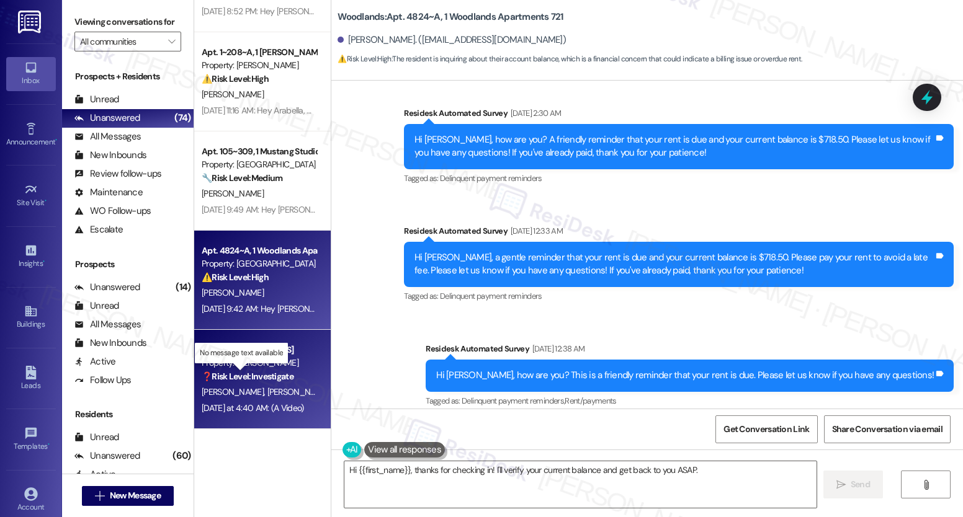
click at [283, 373] on strong "❓ Risk Level: Investigate" at bounding box center [248, 376] width 92 height 11
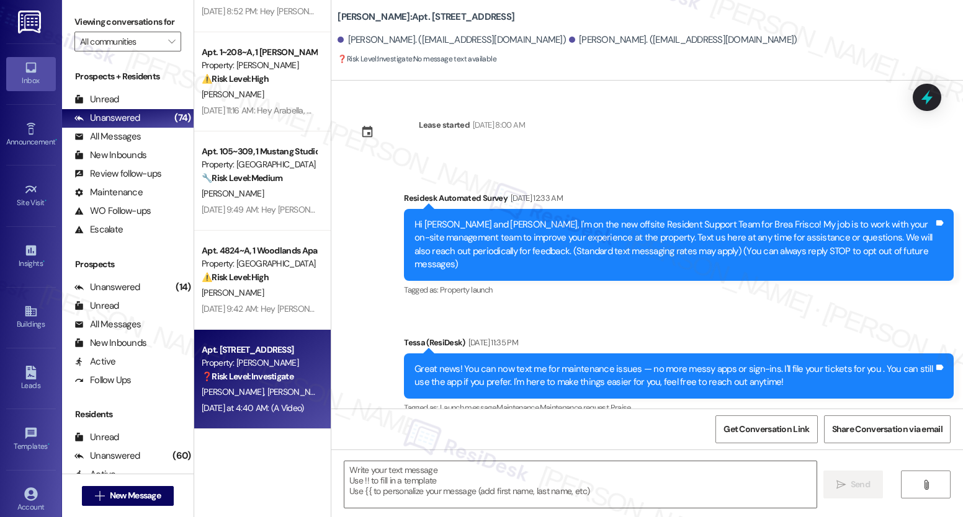
scroll to position [7250, 0]
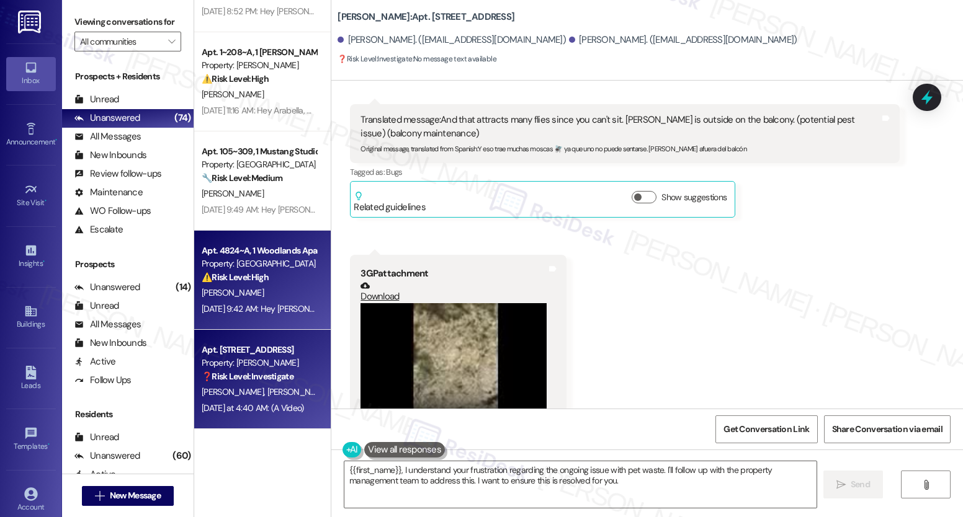
click at [275, 270] on div "Property: [GEOGRAPHIC_DATA]" at bounding box center [259, 263] width 115 height 13
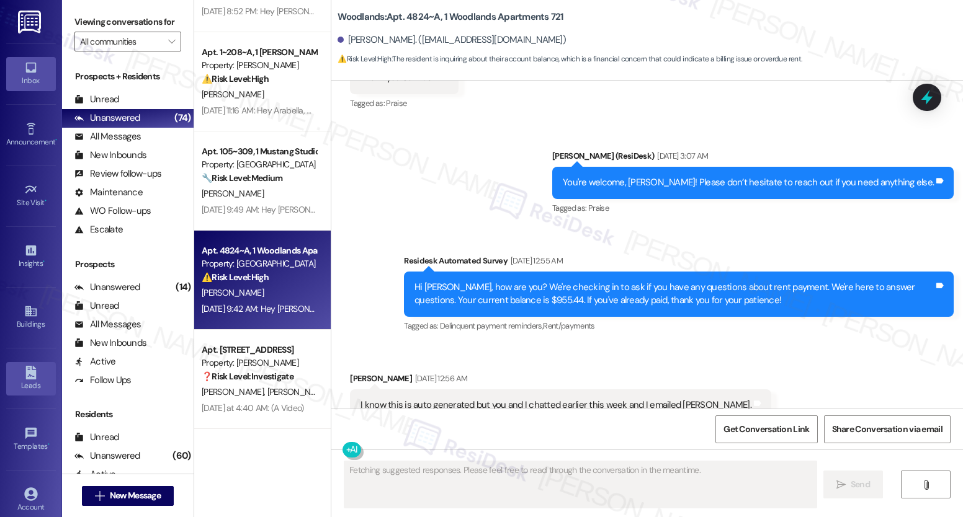
scroll to position [6212, 0]
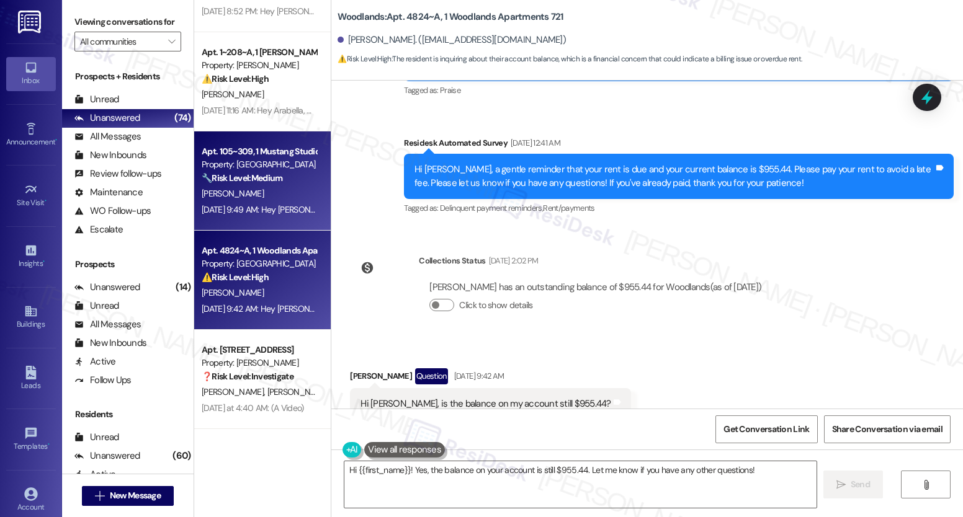
click at [248, 180] on strong "🔧 Risk Level: Medium" at bounding box center [242, 177] width 81 height 11
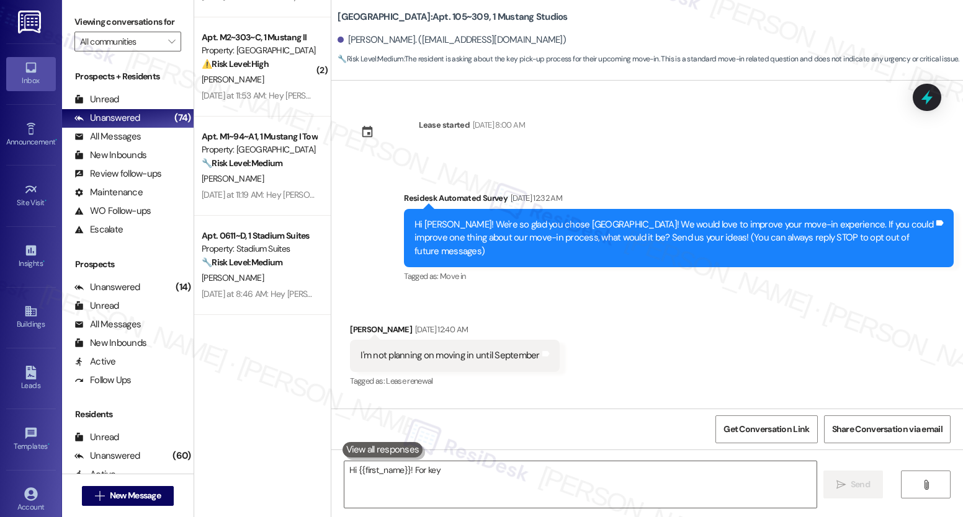
scroll to position [3502, 0]
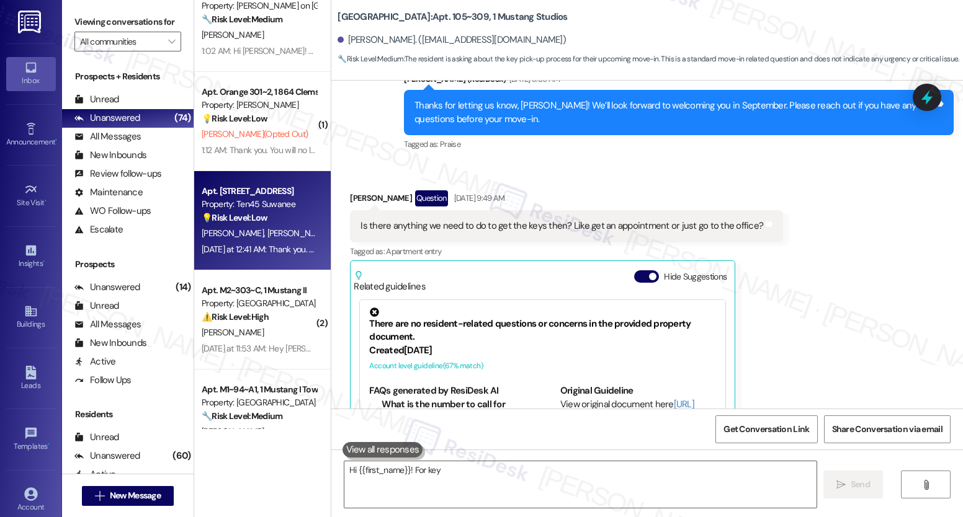
click at [248, 182] on div "Apt. [STREET_ADDRESS] Property: Ten45 Suwanee 💡 Risk Level: Low The resident re…" at bounding box center [262, 220] width 136 height 99
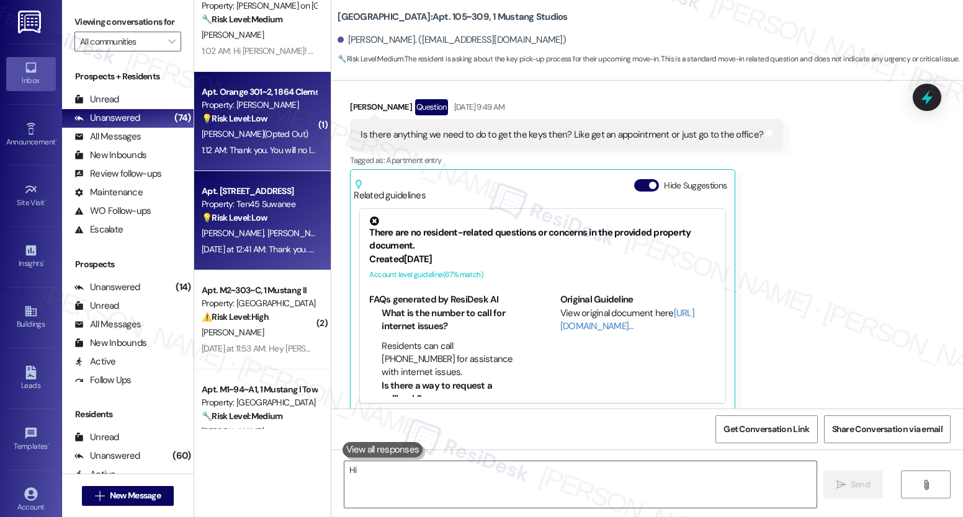
scroll to position [447, 0]
click at [242, 100] on div "Property: [PERSON_NAME]" at bounding box center [259, 105] width 115 height 13
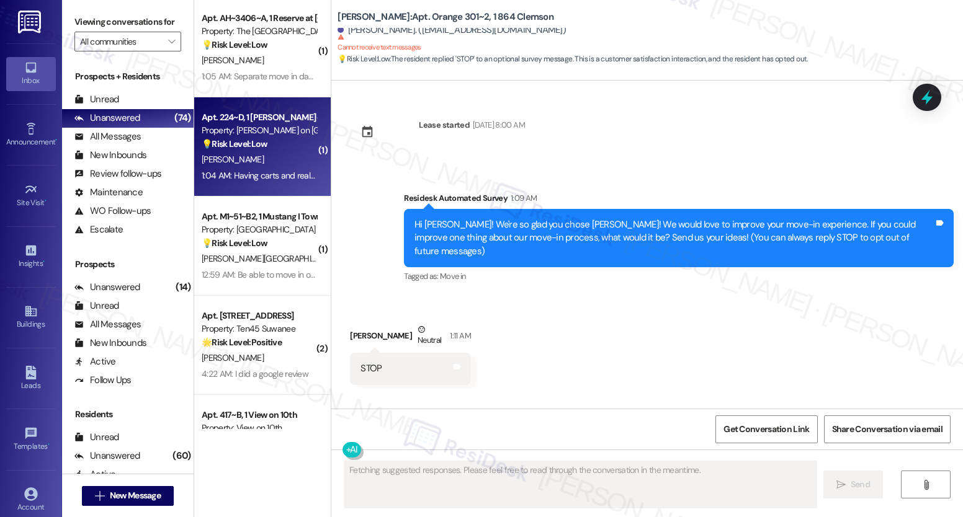
click at [237, 112] on div "Apt. 224~D, 1 [PERSON_NAME] on [GEOGRAPHIC_DATA]" at bounding box center [259, 117] width 115 height 13
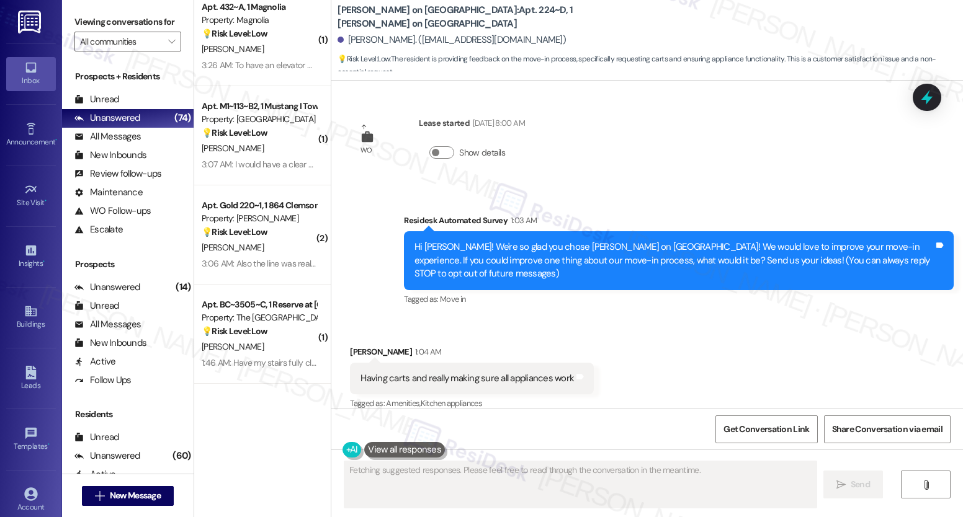
scroll to position [1244, 0]
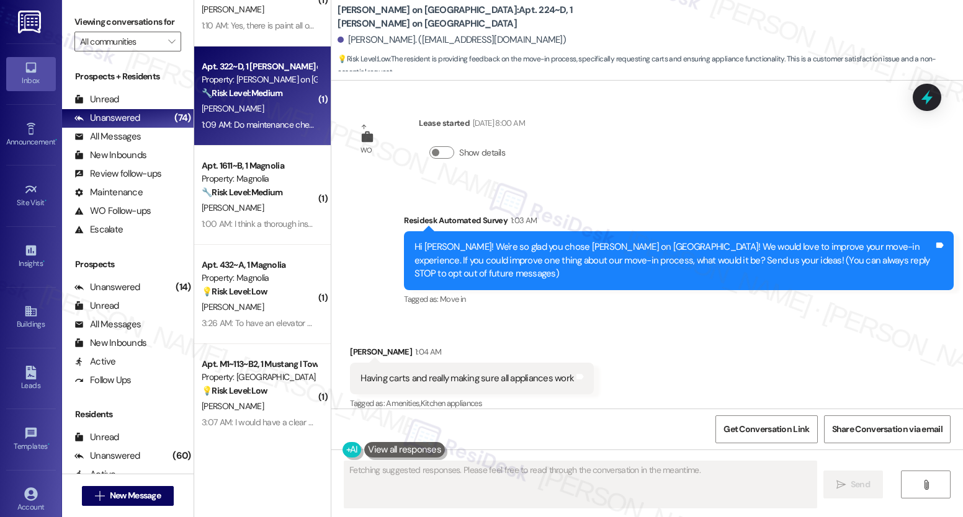
click at [233, 138] on div "Apt. 322~D, 1 [PERSON_NAME] on College Ave Property: [PERSON_NAME] on [GEOGRAPH…" at bounding box center [262, 96] width 136 height 99
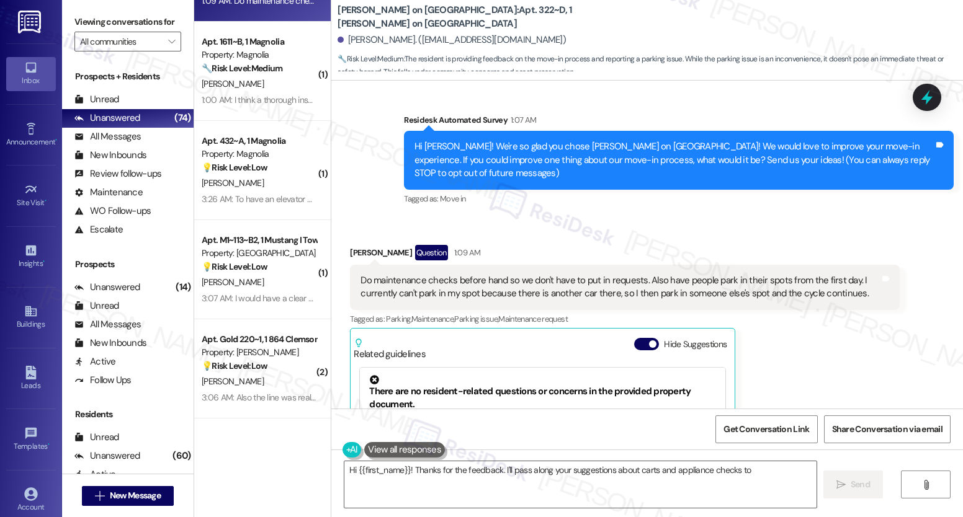
scroll to position [0, 0]
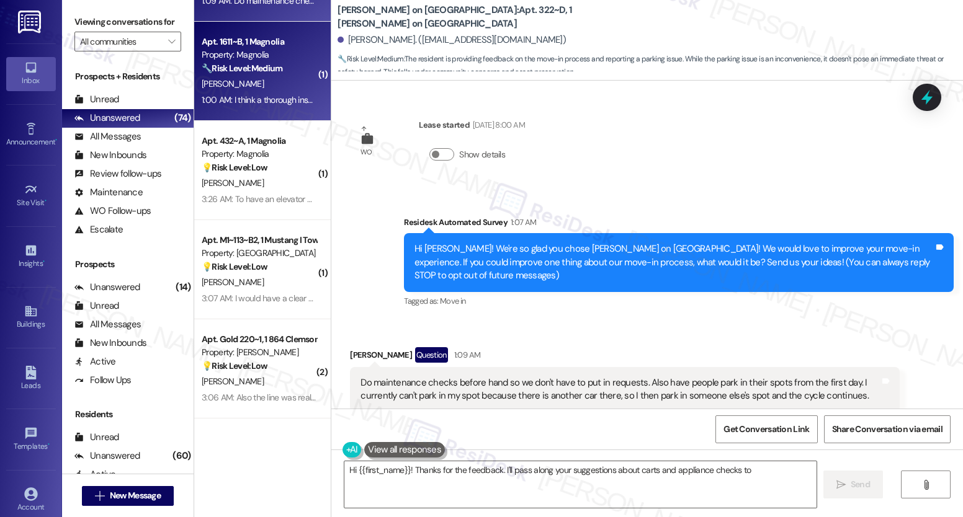
click at [267, 72] on strong "🔧 Risk Level: Medium" at bounding box center [242, 68] width 81 height 11
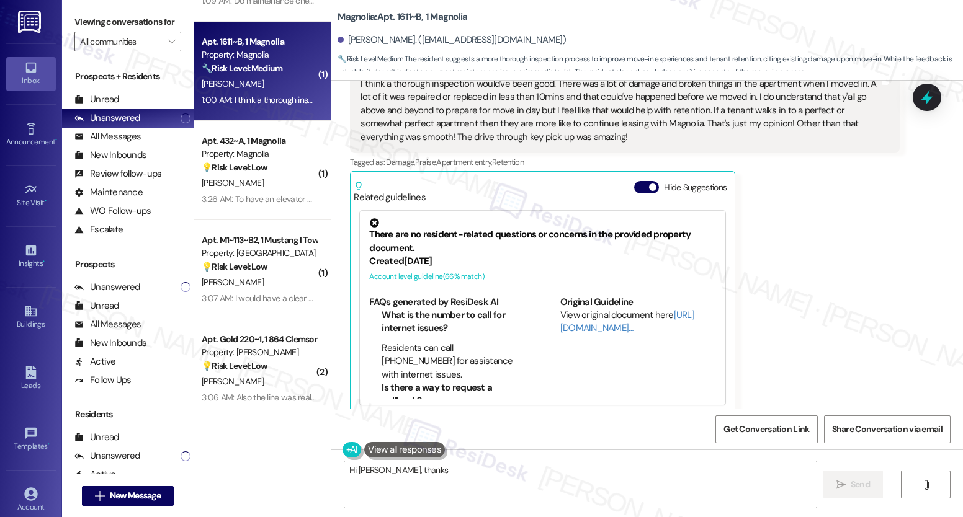
scroll to position [299, 0]
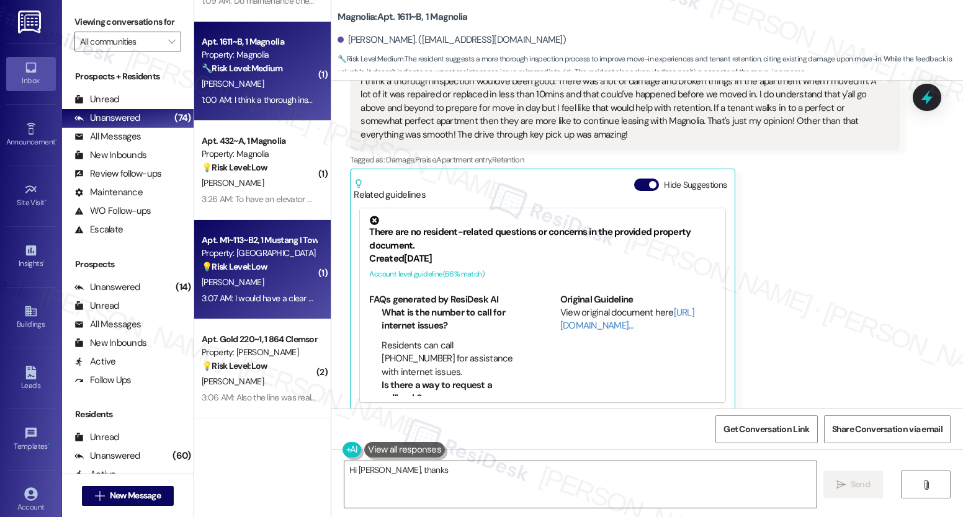
click at [222, 275] on div "[PERSON_NAME]" at bounding box center [258, 283] width 117 height 16
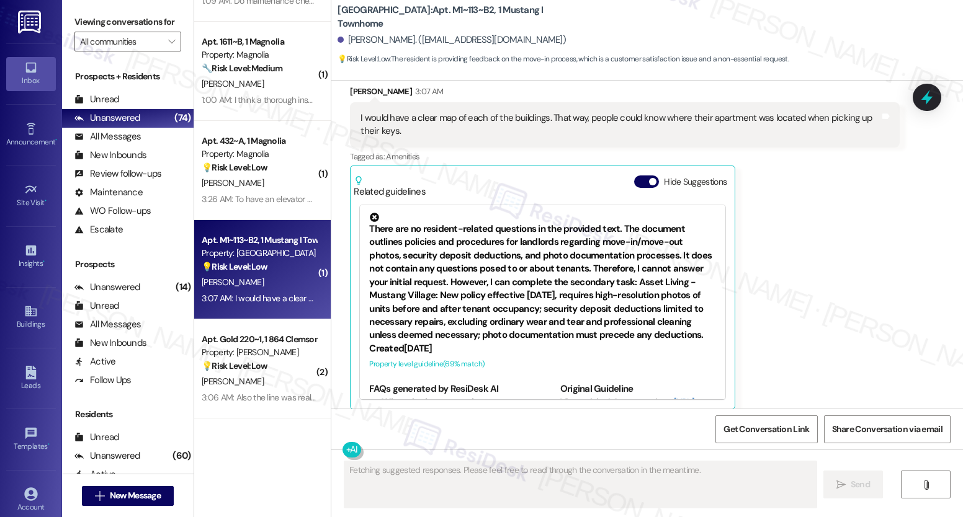
scroll to position [235, 0]
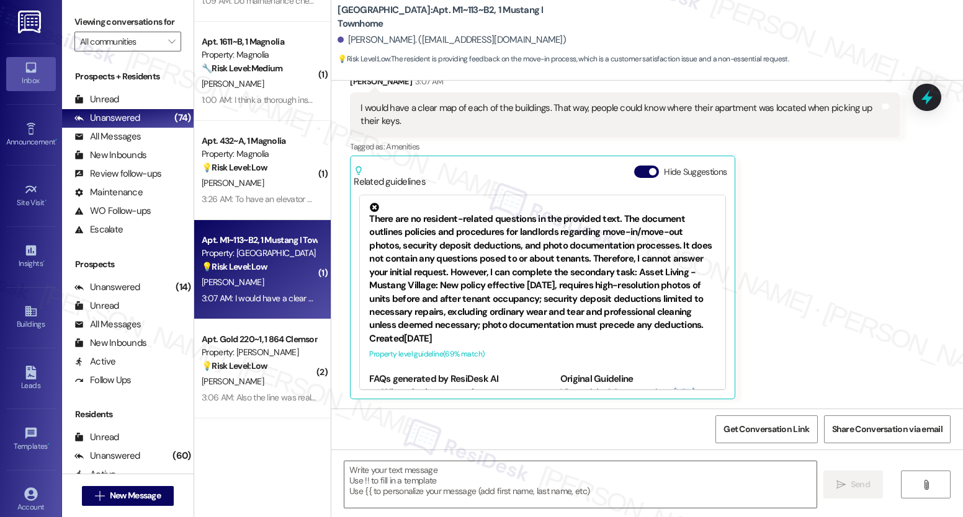
click at [421, 234] on div "There are no resident-related questions in the provided text. The document outl…" at bounding box center [542, 268] width 347 height 130
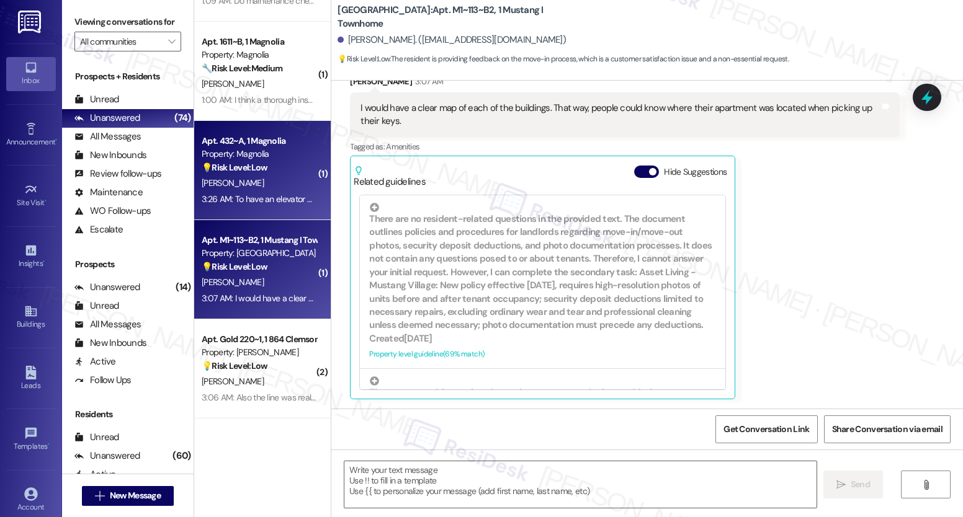
click at [260, 203] on div "3:26 AM: To have an elevator put in or have movers to help those on high floors…" at bounding box center [343, 199] width 282 height 11
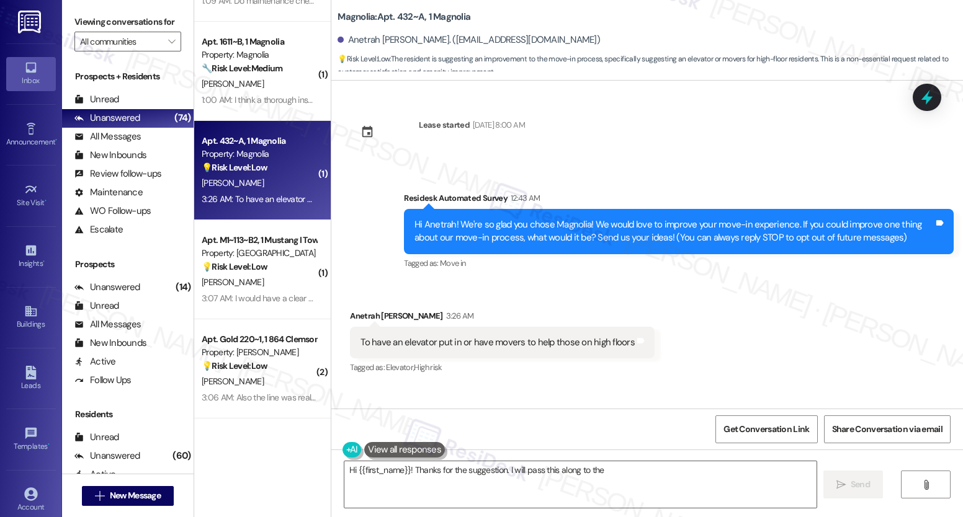
click at [35, 347] on div "Inbox Go to Inbox Announcement • Send A Text Announcement Site Visit • Go to Si…" at bounding box center [31, 258] width 62 height 517
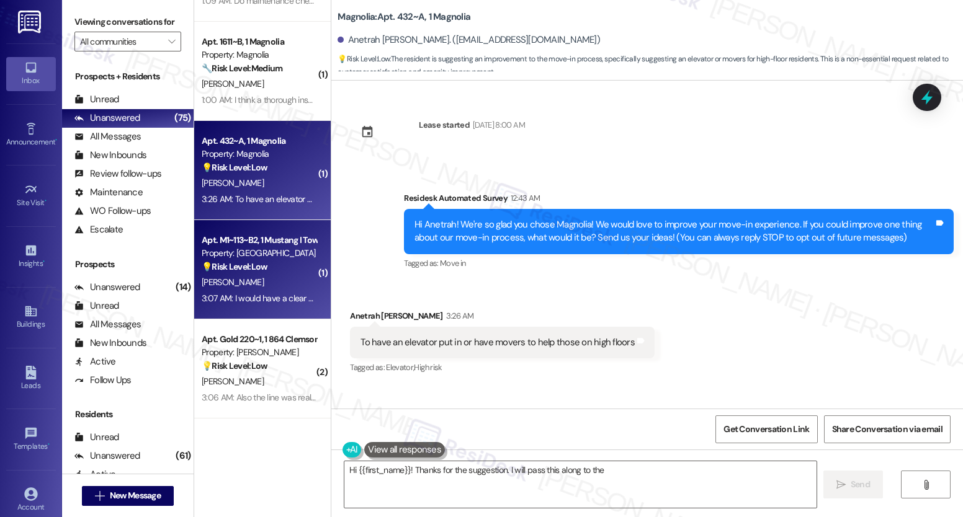
click at [245, 263] on strong "💡 Risk Level: Low" at bounding box center [235, 266] width 66 height 11
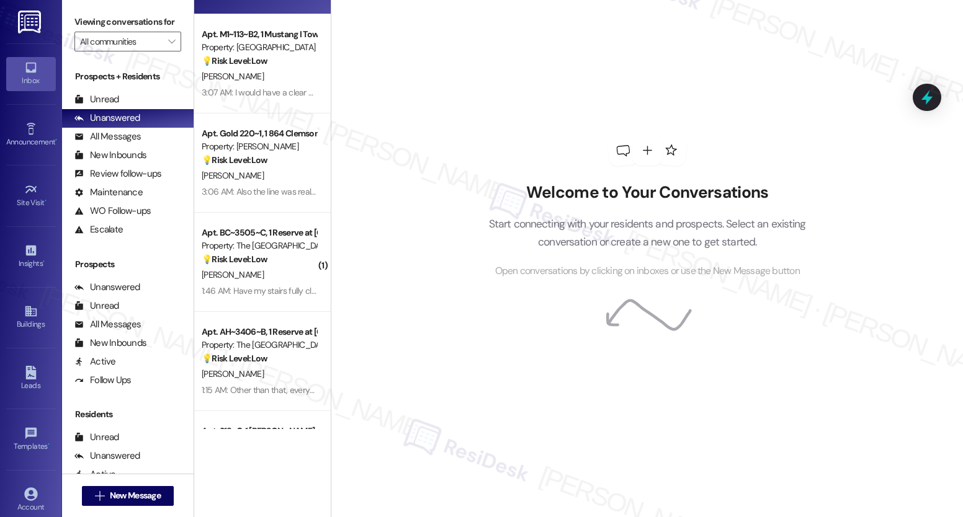
scroll to position [329, 0]
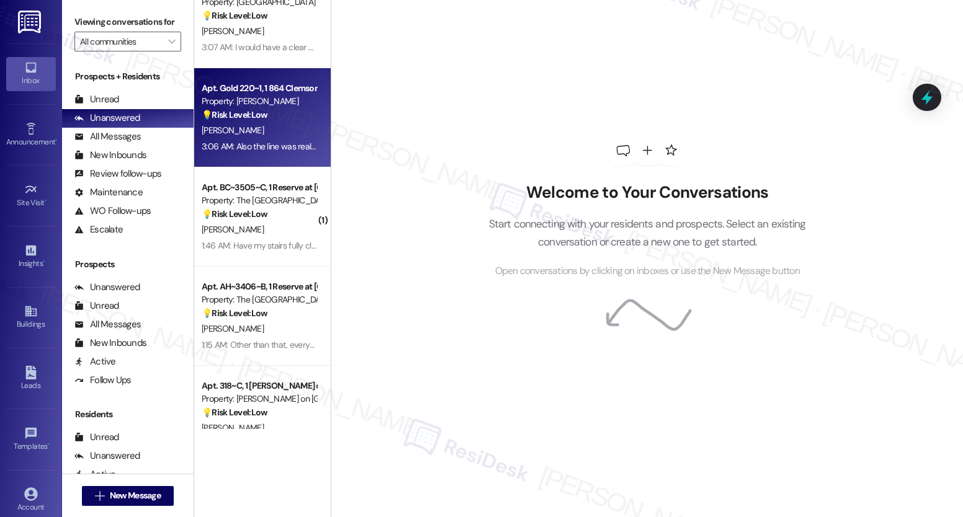
click at [231, 150] on div "3:06 AM: Also the line was really slow 3:06 AM: Also the line was really slow" at bounding box center [268, 146] width 133 height 11
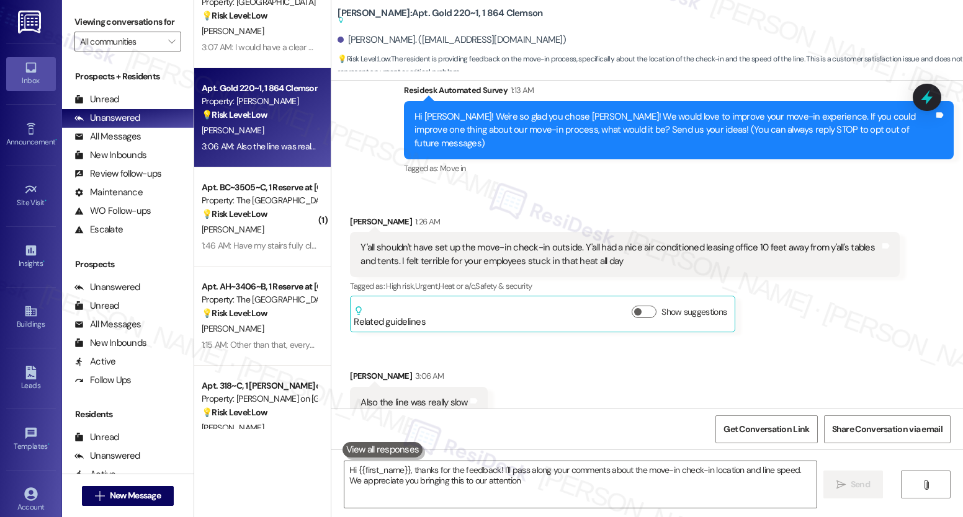
type textarea "Hi {{first_name}}, thanks for the feedback! I'll pass along your comments about…"
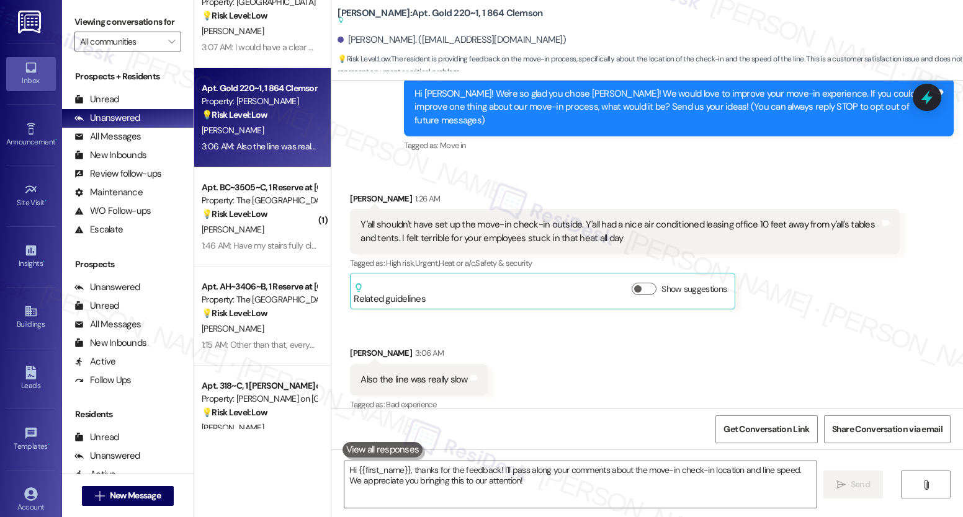
scroll to position [132, 0]
